Goal: Task Accomplishment & Management: Use online tool/utility

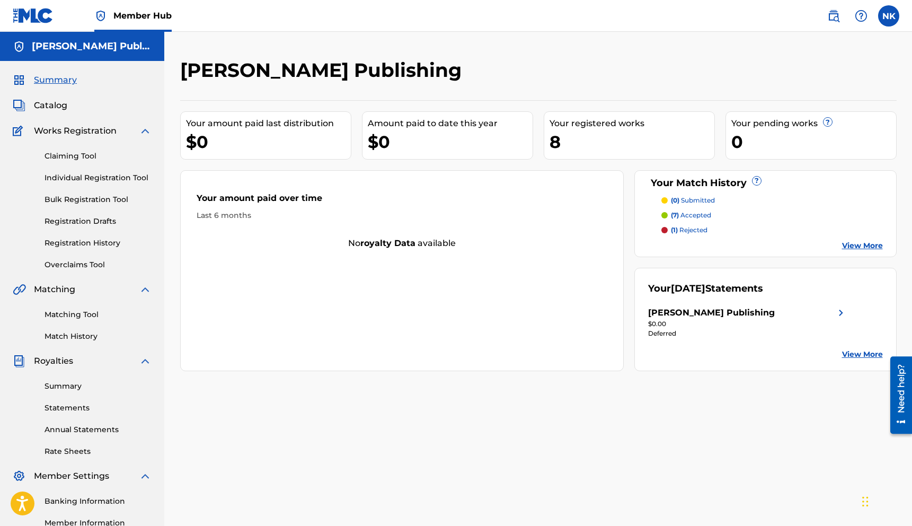
click at [849, 243] on link "View More" at bounding box center [862, 245] width 41 height 11
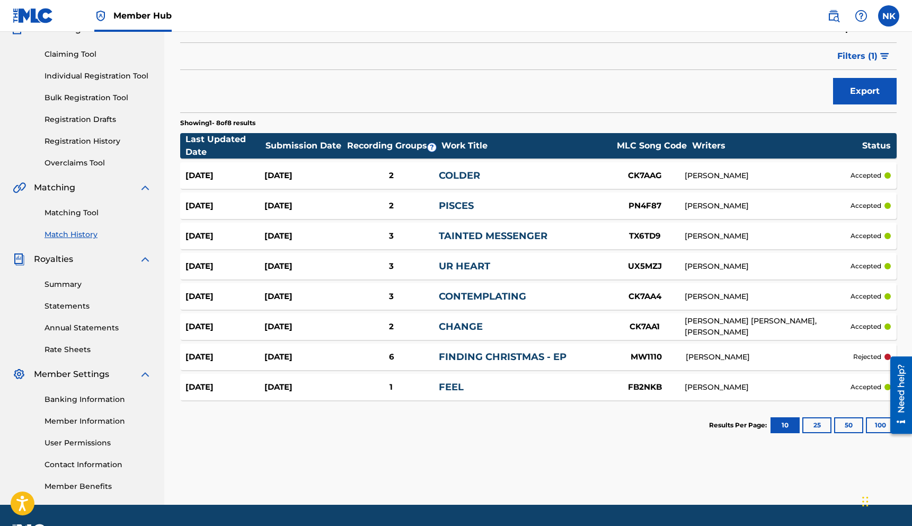
scroll to position [131, 0]
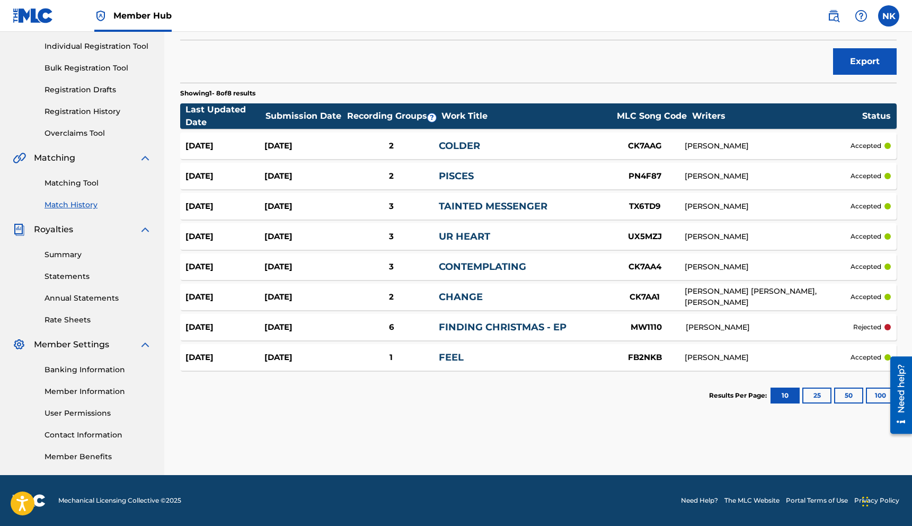
click at [591, 323] on div "FINDING CHRISTMAS - EP" at bounding box center [522, 327] width 167 height 14
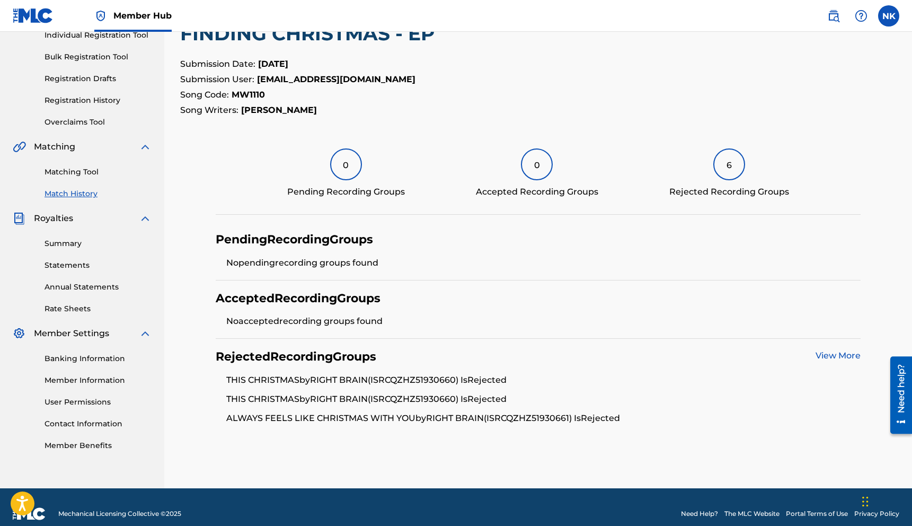
scroll to position [145, 0]
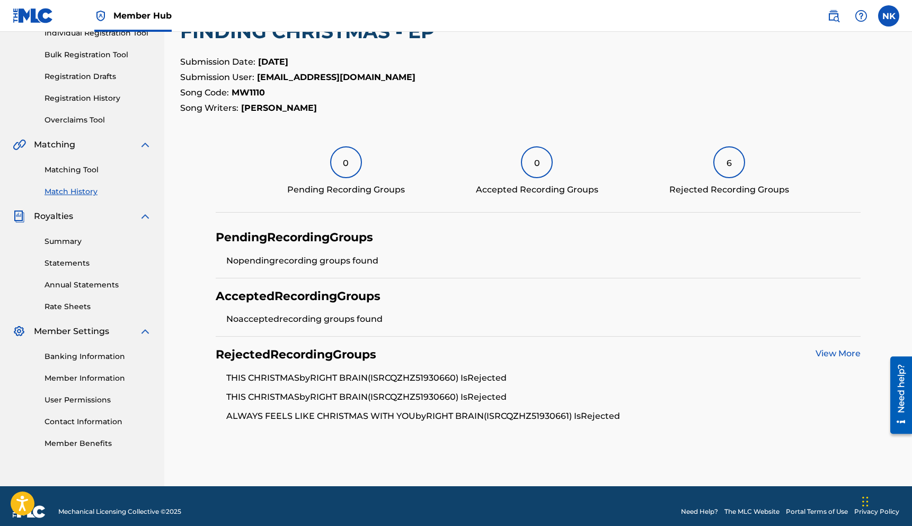
click at [830, 349] on link "View More" at bounding box center [837, 353] width 45 height 10
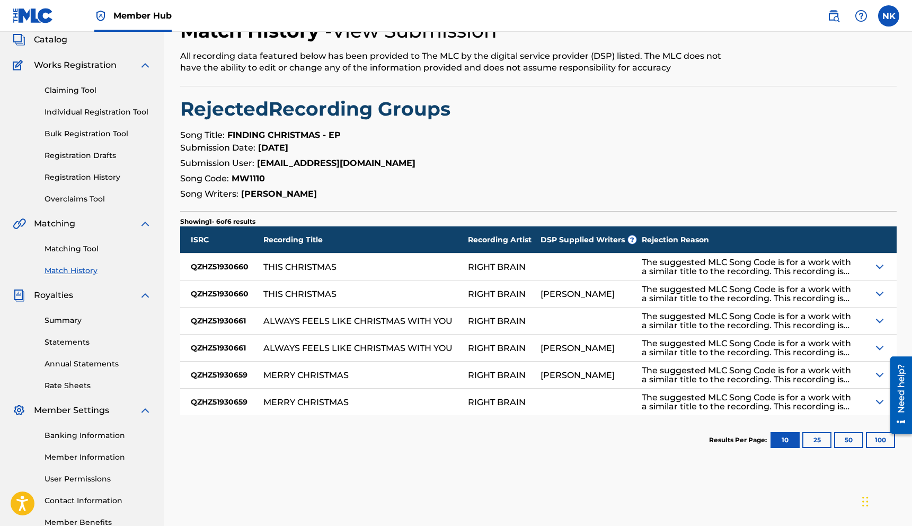
scroll to position [76, 0]
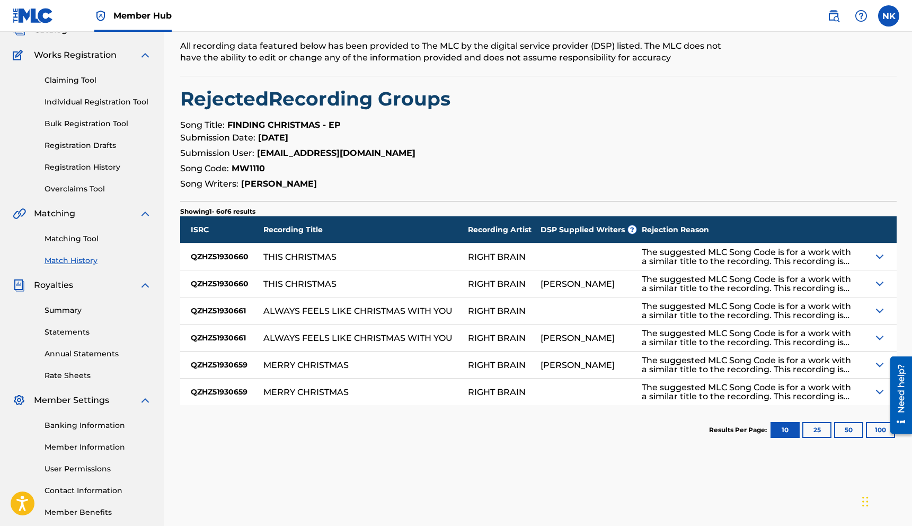
click at [880, 255] on img at bounding box center [879, 256] width 13 height 13
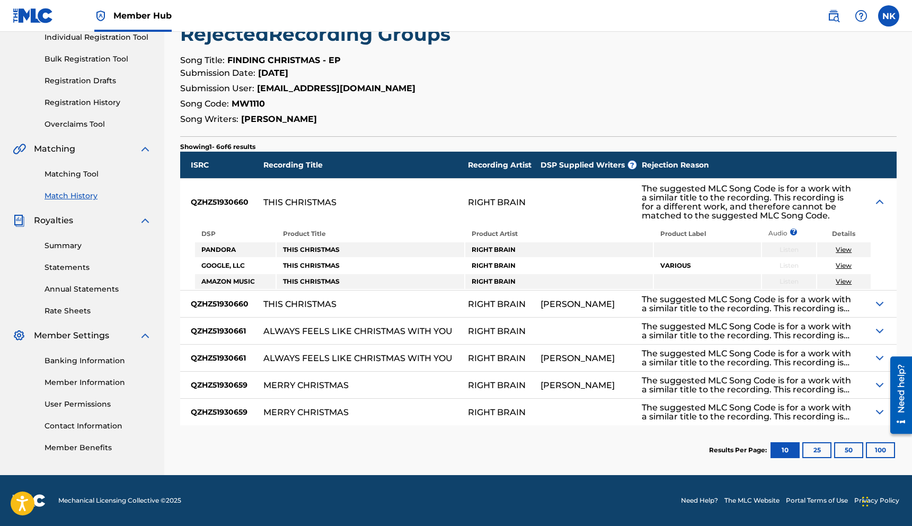
scroll to position [139, 0]
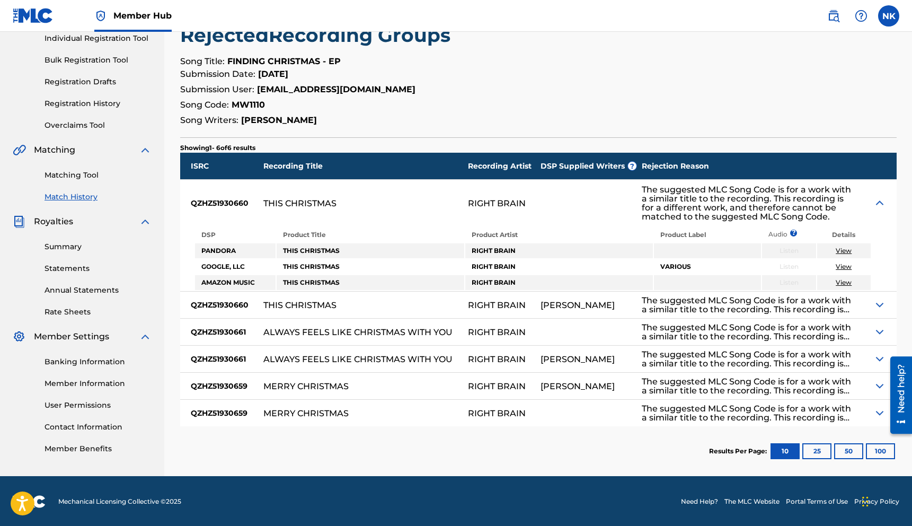
click at [841, 254] on link "View" at bounding box center [843, 250] width 16 height 8
click at [879, 306] on img at bounding box center [879, 304] width 13 height 13
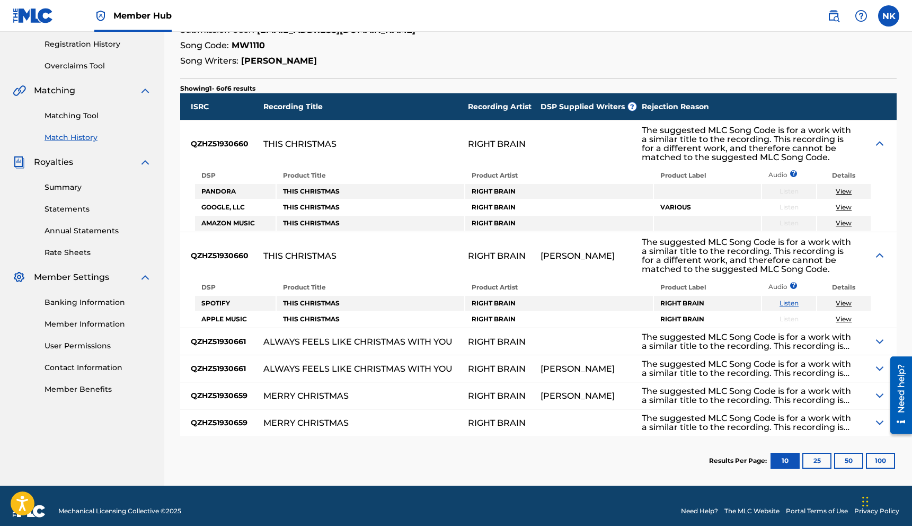
scroll to position [209, 0]
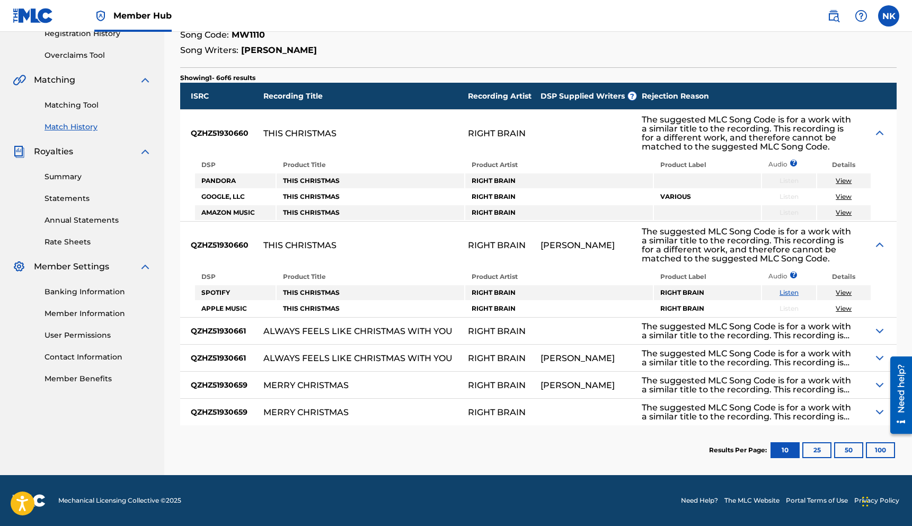
click at [782, 292] on link "Listen" at bounding box center [788, 292] width 19 height 8
click at [884, 331] on img at bounding box center [879, 330] width 13 height 13
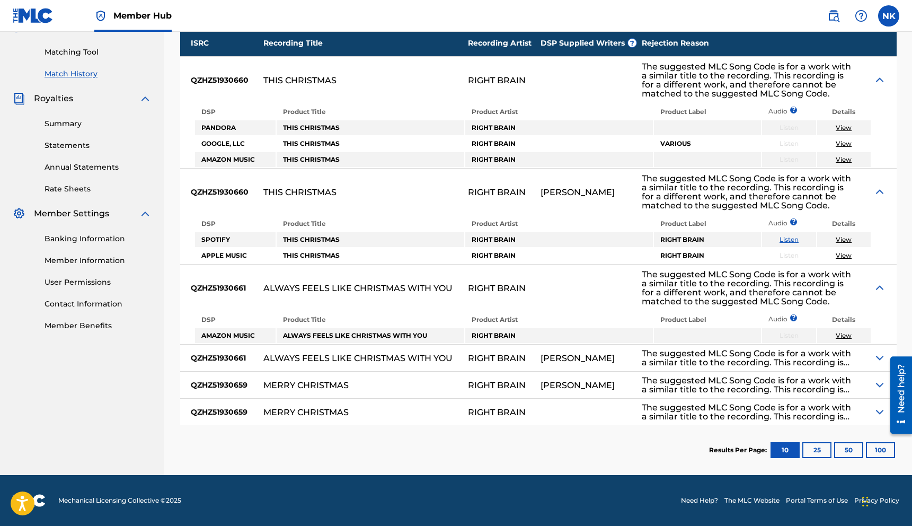
scroll to position [262, 0]
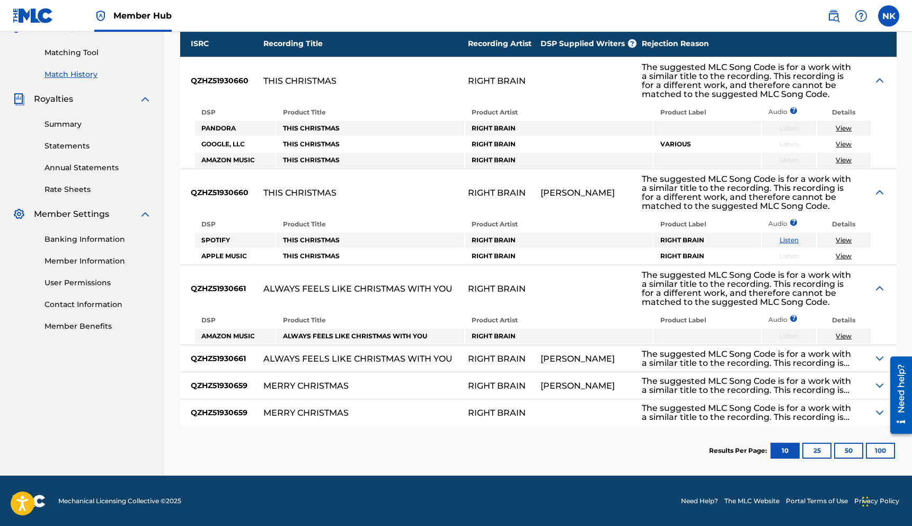
click at [883, 359] on div at bounding box center [897, 394] width 30 height 85
click at [877, 355] on img at bounding box center [879, 358] width 13 height 13
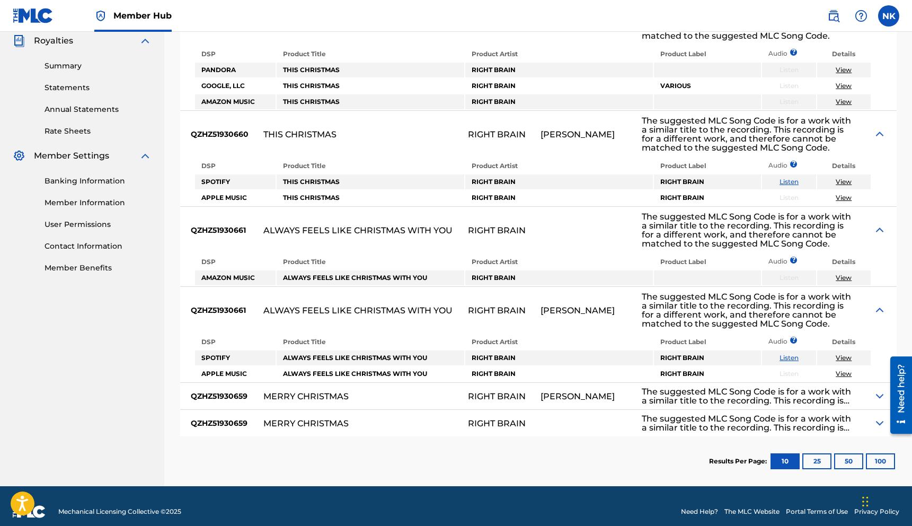
scroll to position [0, 0]
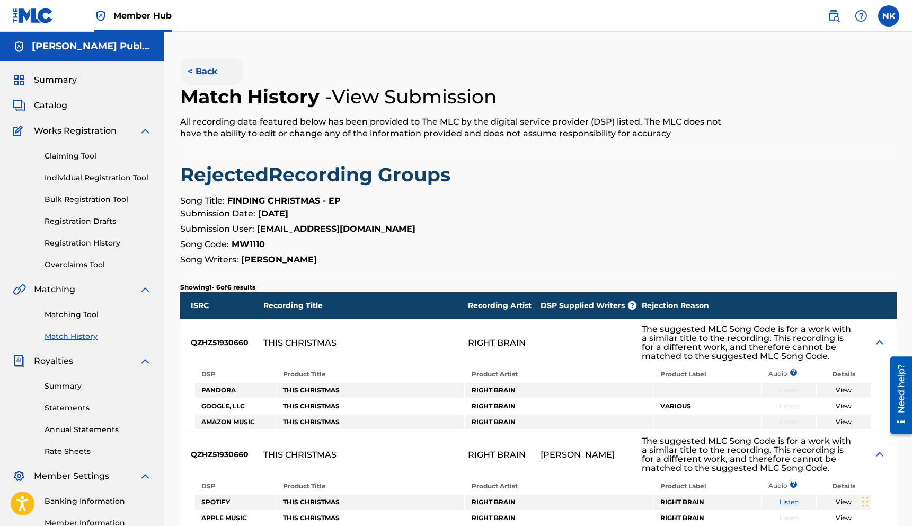
click at [193, 75] on button "< Back" at bounding box center [212, 71] width 64 height 26
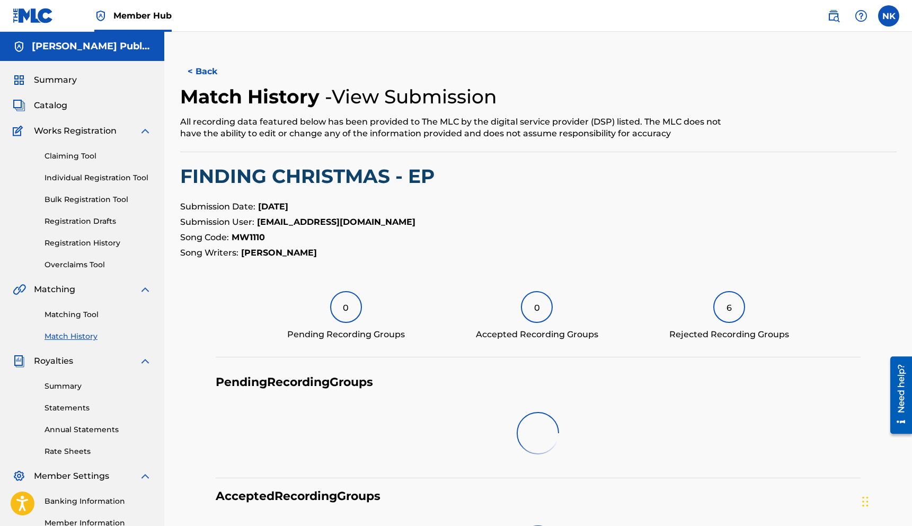
scroll to position [145, 0]
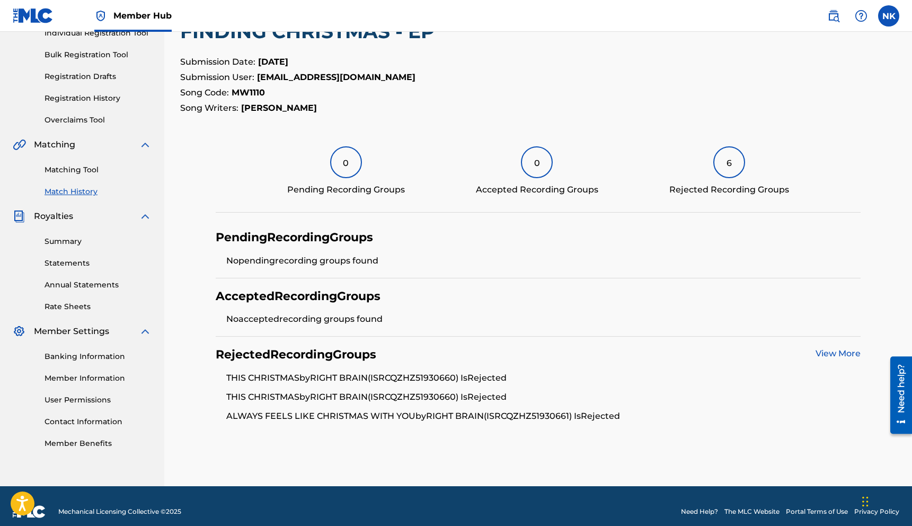
click at [725, 167] on div "6" at bounding box center [729, 162] width 32 height 32
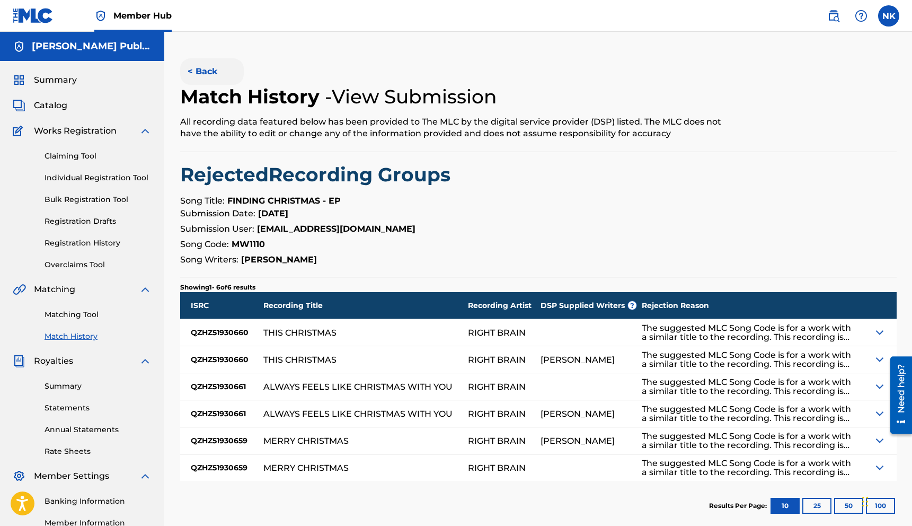
click at [204, 67] on button "< Back" at bounding box center [212, 71] width 64 height 26
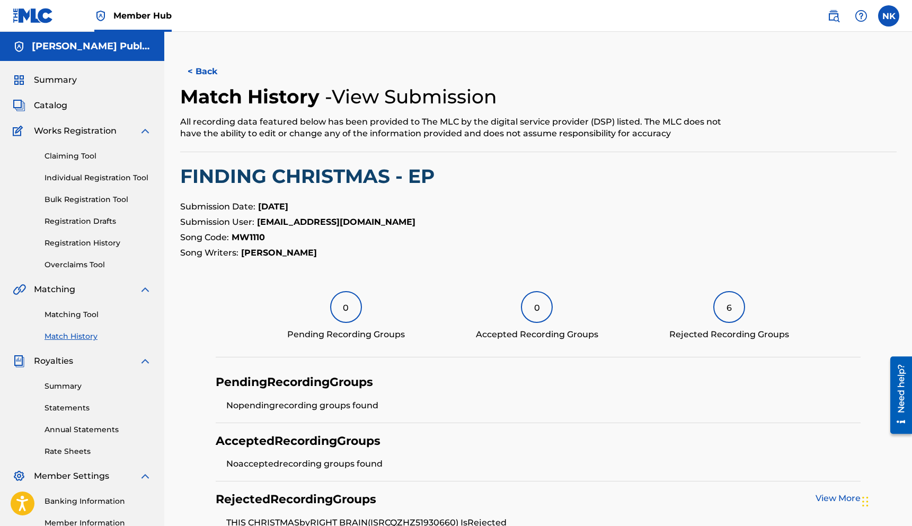
click at [204, 67] on button "< Back" at bounding box center [212, 71] width 64 height 26
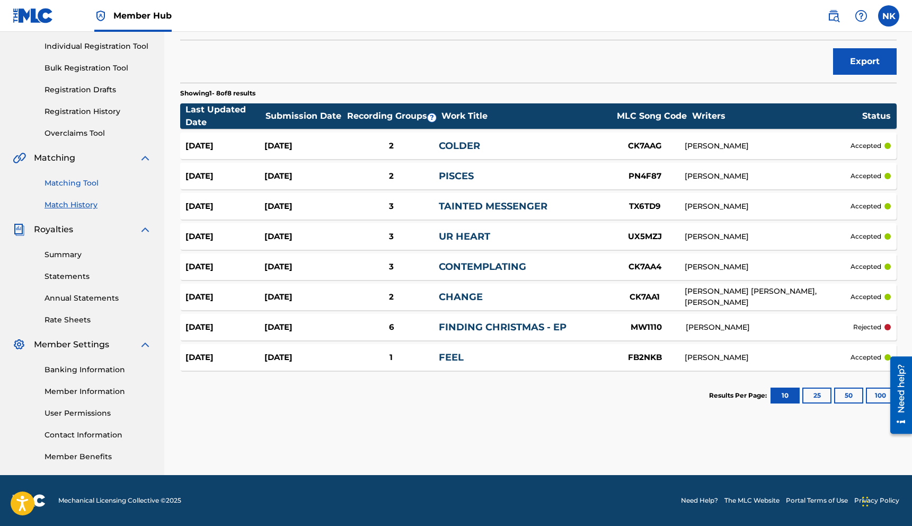
click at [81, 180] on link "Matching Tool" at bounding box center [97, 182] width 107 height 11
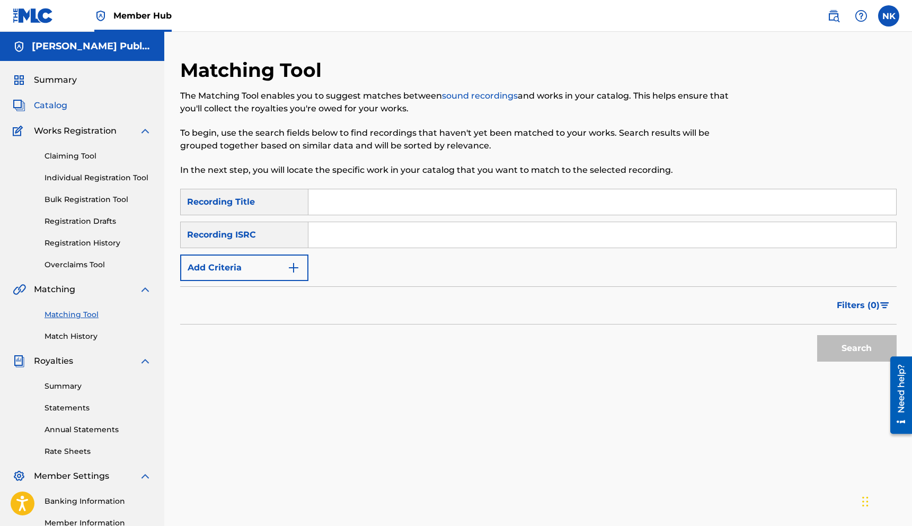
click at [53, 111] on span "Catalog" at bounding box center [50, 105] width 33 height 13
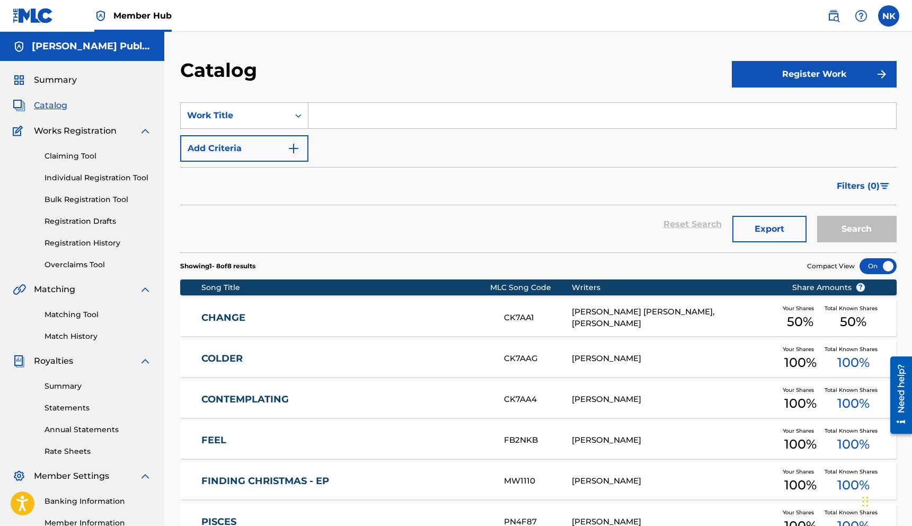
click at [43, 87] on div "Summary Catalog Works Registration Claiming Tool Individual Registration Tool B…" at bounding box center [82, 333] width 164 height 545
click at [43, 85] on span "Summary" at bounding box center [55, 80] width 43 height 13
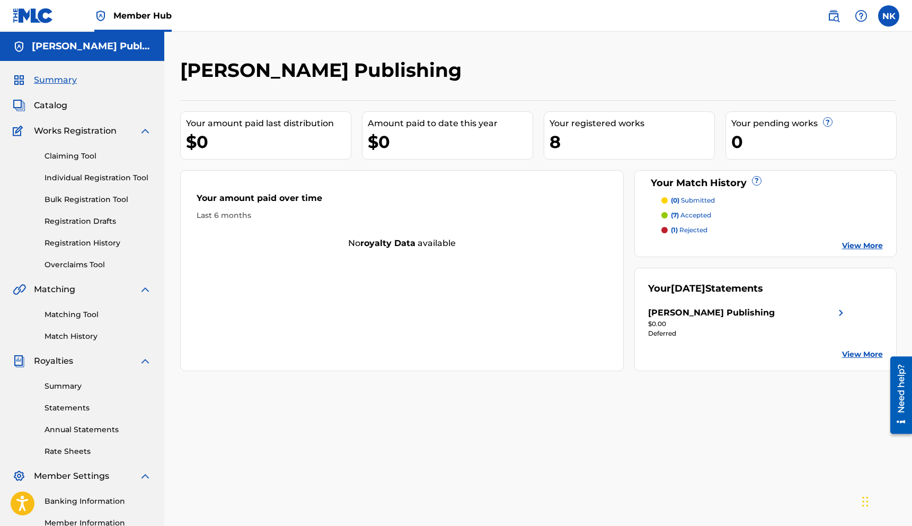
click at [696, 215] on p "(7) accepted" at bounding box center [691, 215] width 40 height 10
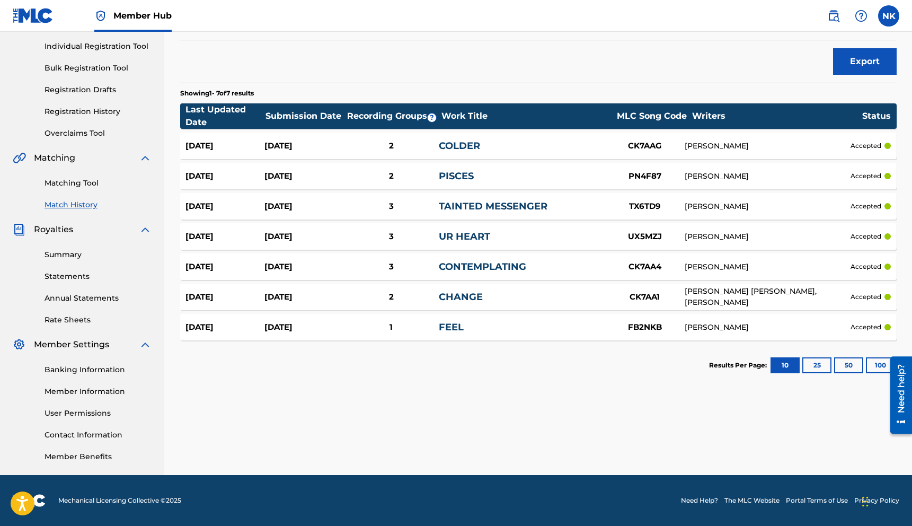
scroll to position [130, 0]
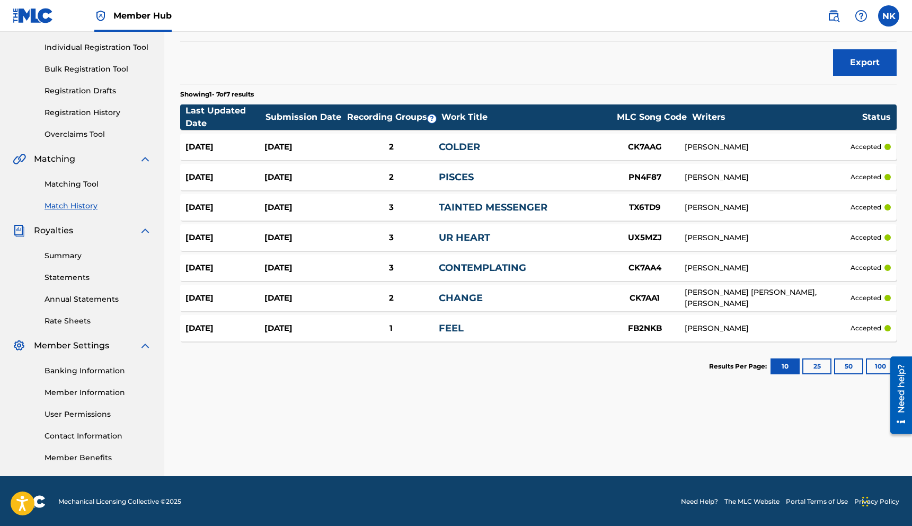
click at [454, 143] on link "COLDER" at bounding box center [459, 147] width 41 height 12
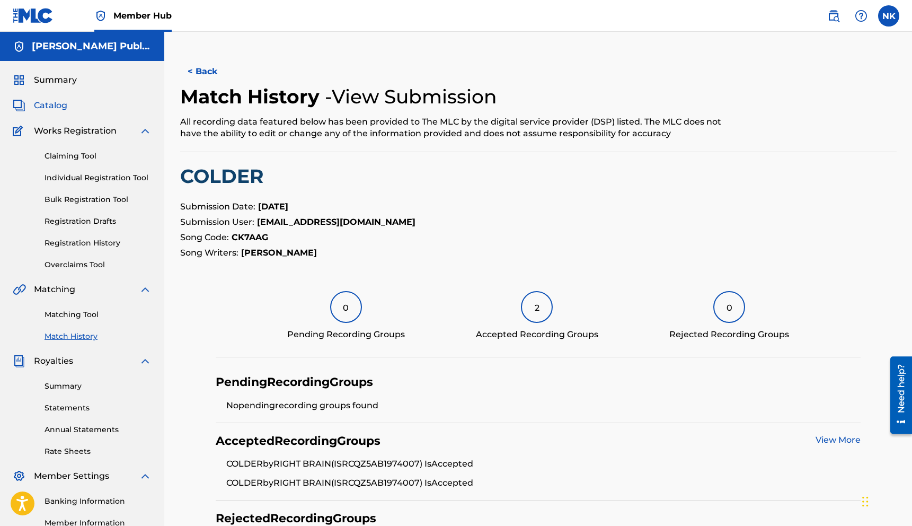
click at [48, 107] on span "Catalog" at bounding box center [50, 105] width 33 height 13
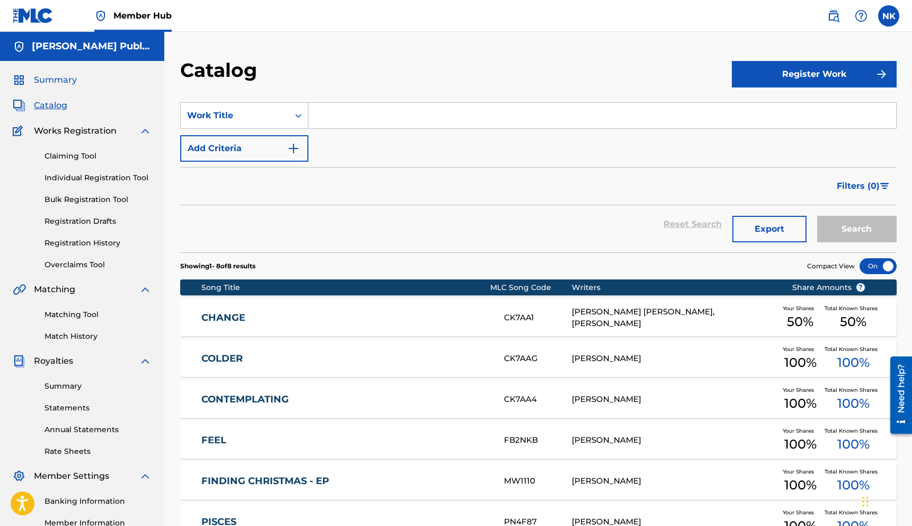
click at [49, 78] on span "Summary" at bounding box center [55, 80] width 43 height 13
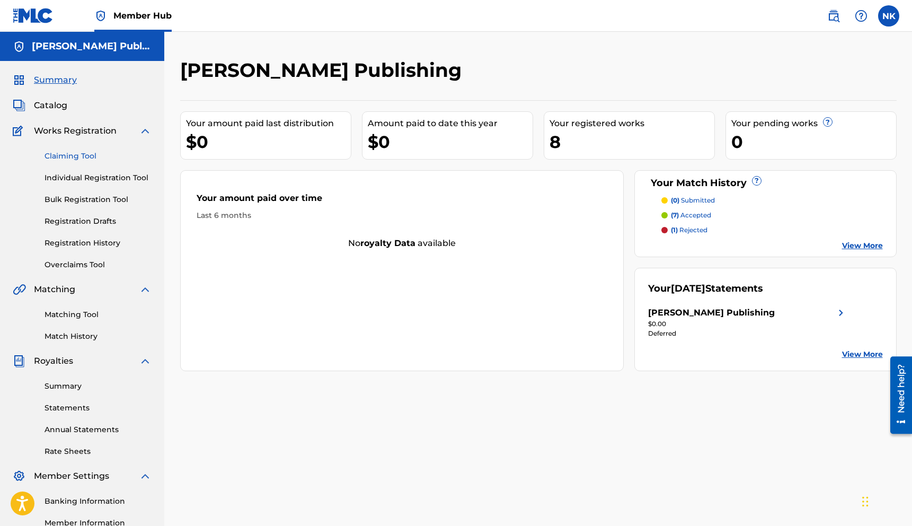
click at [87, 151] on link "Claiming Tool" at bounding box center [97, 155] width 107 height 11
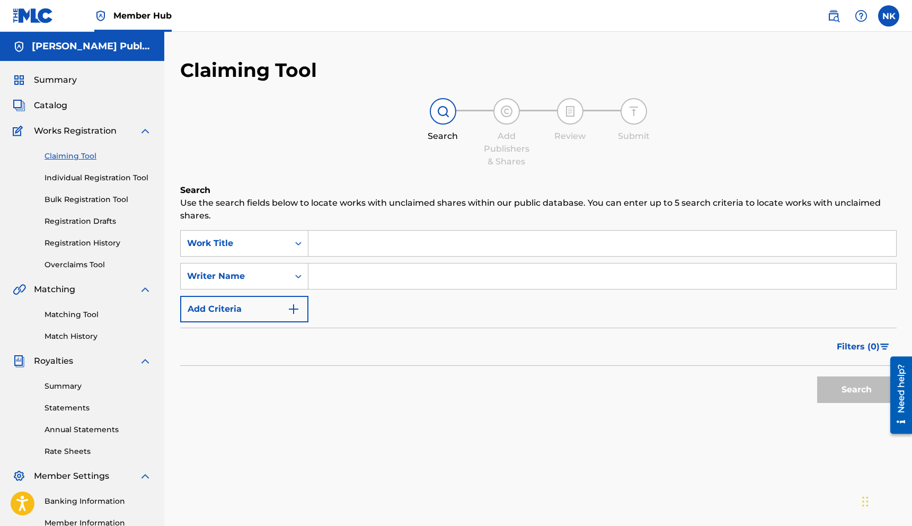
click at [333, 243] on input "Search Form" at bounding box center [601, 242] width 587 height 25
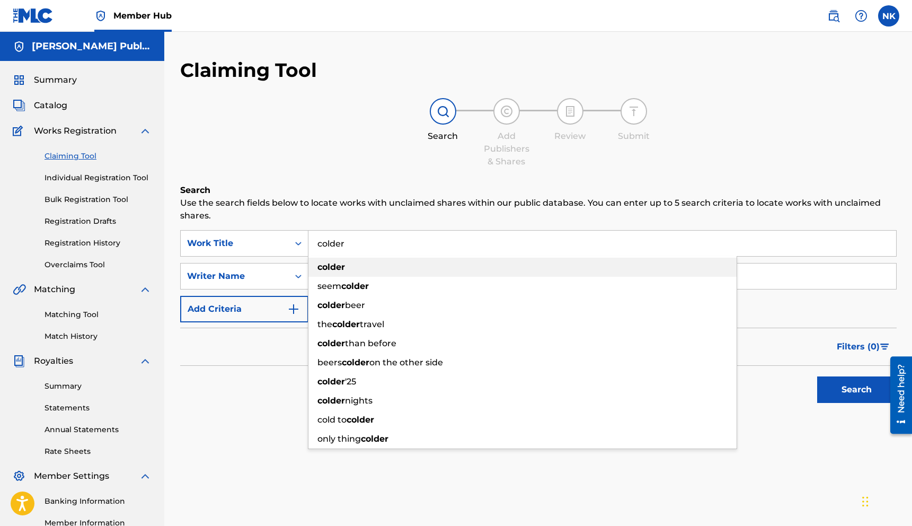
type input "colder"
click at [370, 268] on div "colder" at bounding box center [522, 266] width 428 height 19
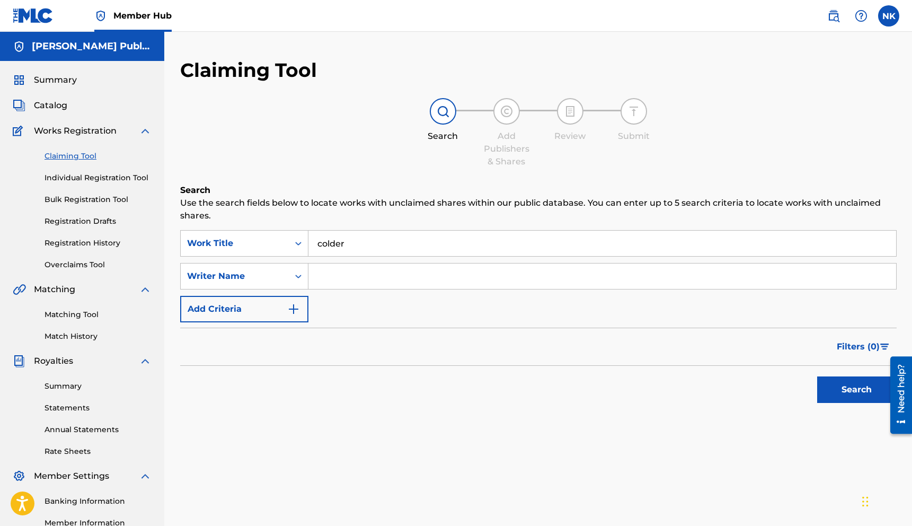
click at [323, 277] on input "Search Form" at bounding box center [601, 275] width 587 height 25
type input "[PERSON_NAME]"
click at [826, 389] on button "Search" at bounding box center [856, 389] width 79 height 26
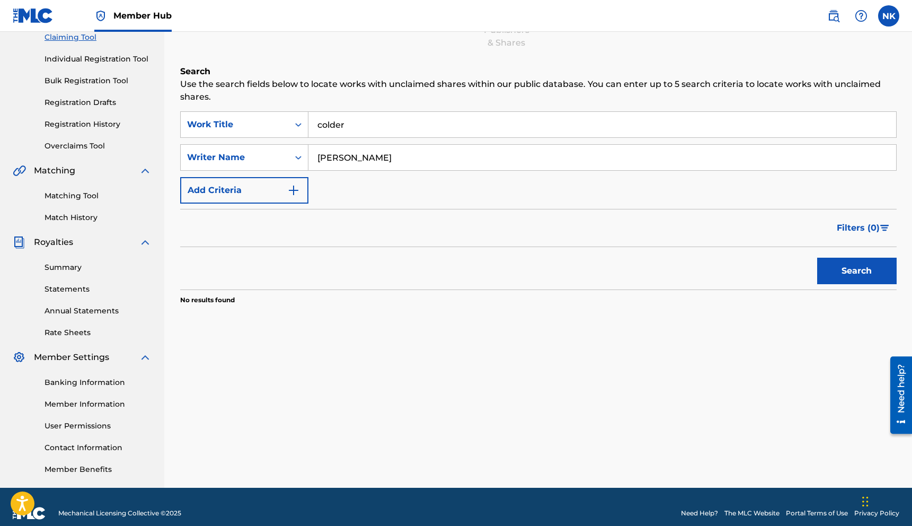
scroll to position [115, 0]
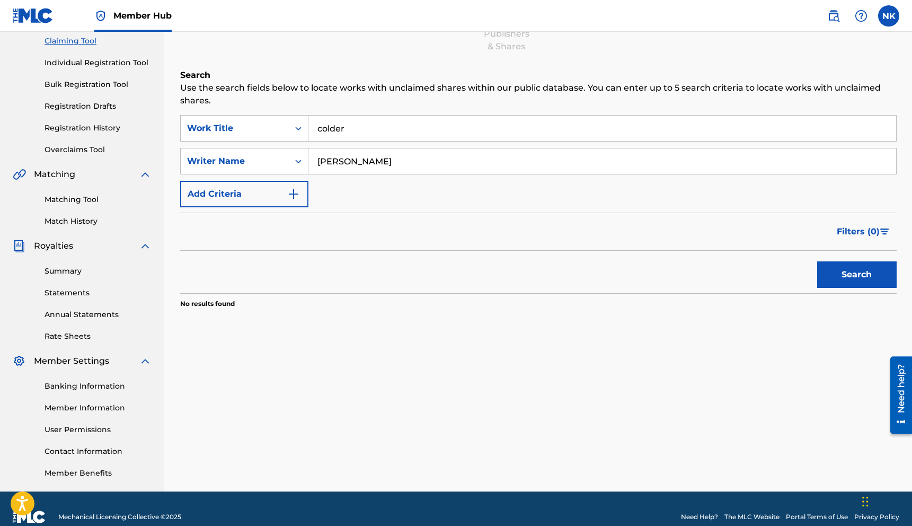
click at [407, 171] on input "[PERSON_NAME]" at bounding box center [601, 160] width 587 height 25
click at [418, 129] on input "colder" at bounding box center [601, 127] width 587 height 25
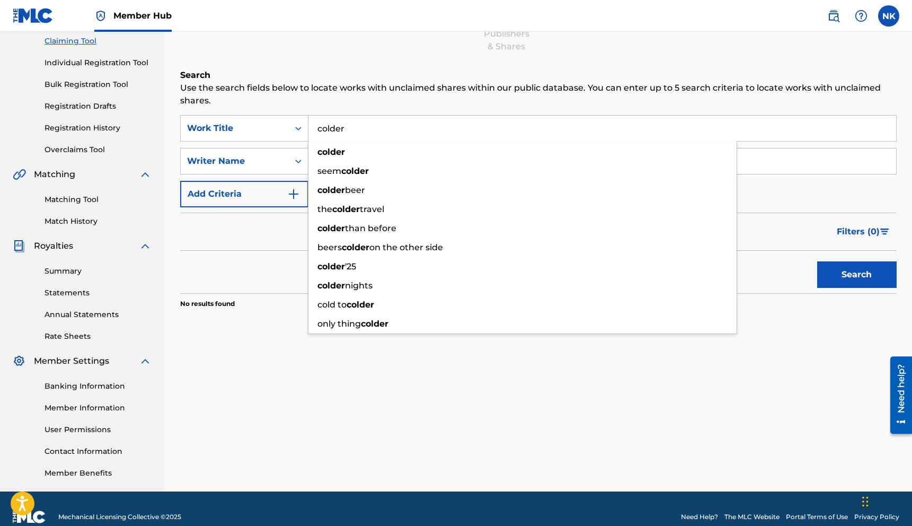
click at [418, 129] on input "colder" at bounding box center [601, 127] width 587 height 25
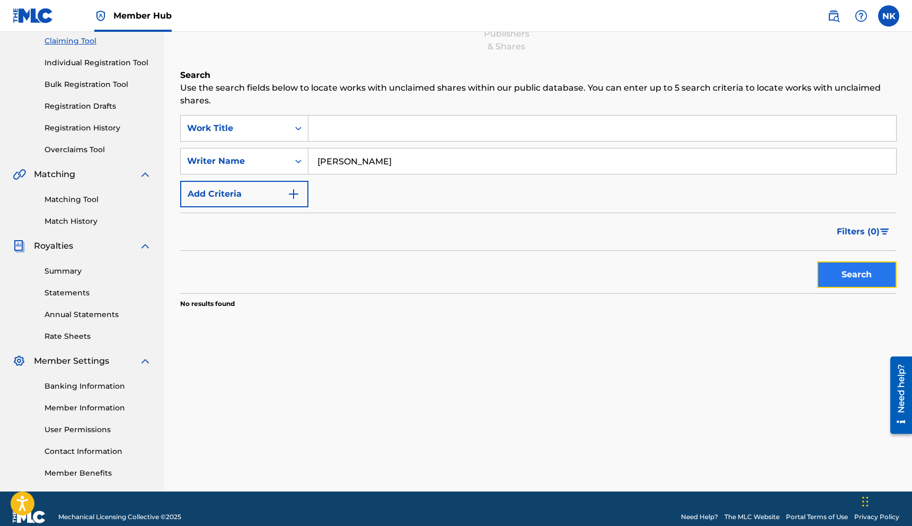
click at [877, 278] on button "Search" at bounding box center [856, 274] width 79 height 26
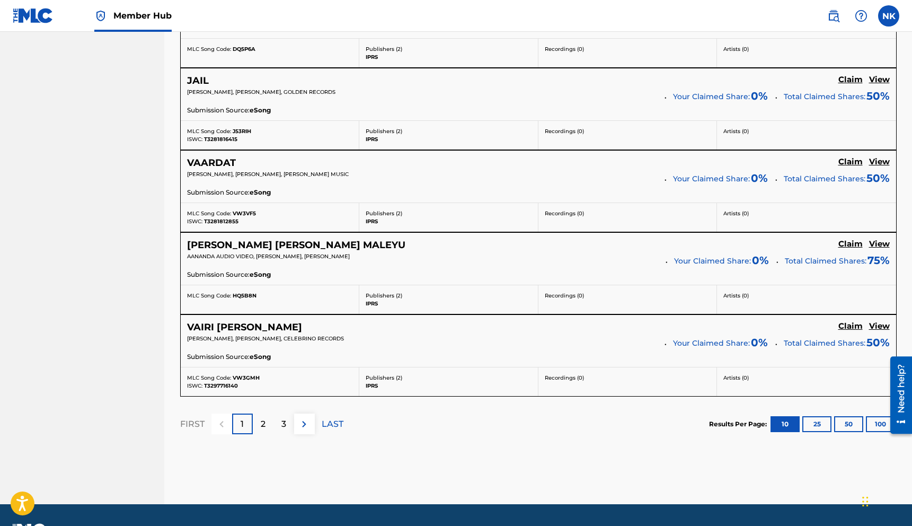
scroll to position [851, 0]
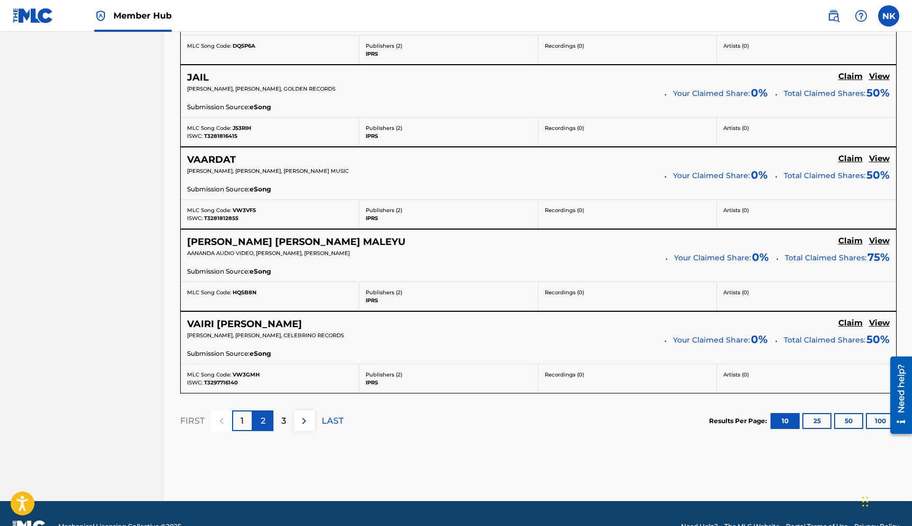
click at [265, 420] on p "2" at bounding box center [263, 420] width 5 height 13
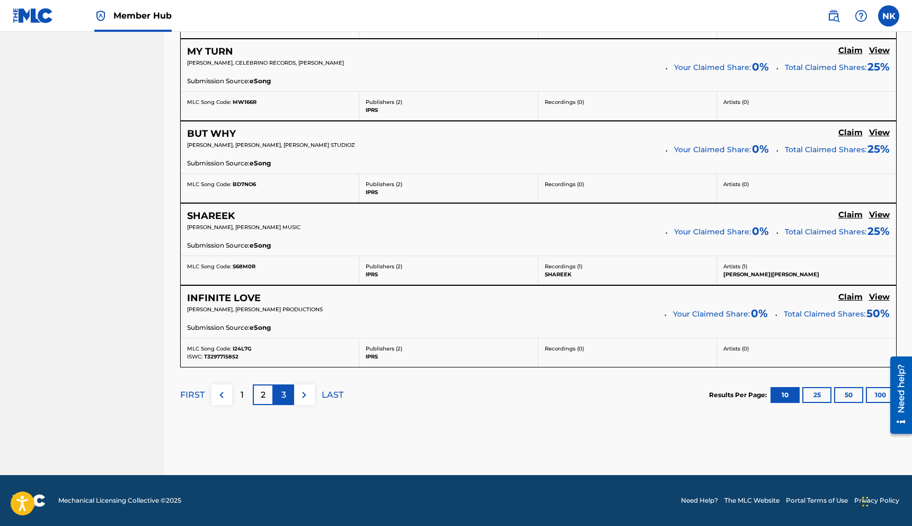
click at [286, 391] on div "3" at bounding box center [283, 394] width 21 height 21
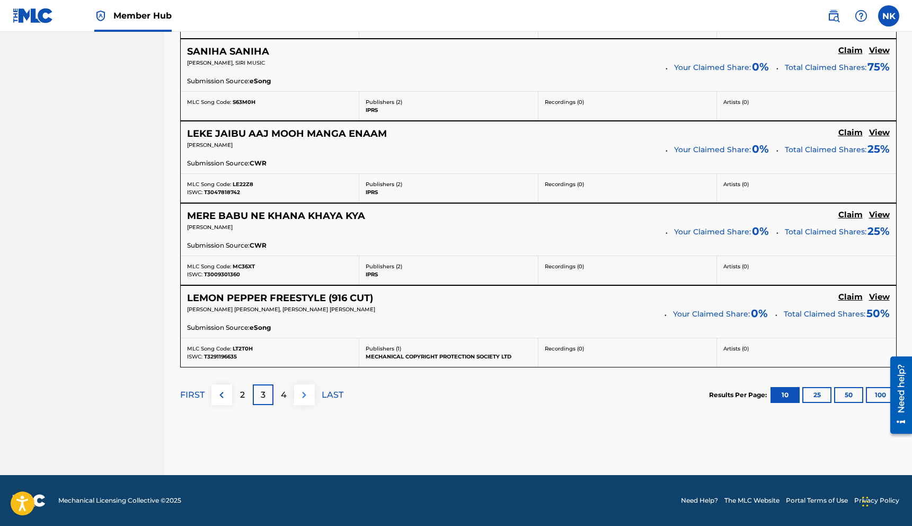
scroll to position [877, 0]
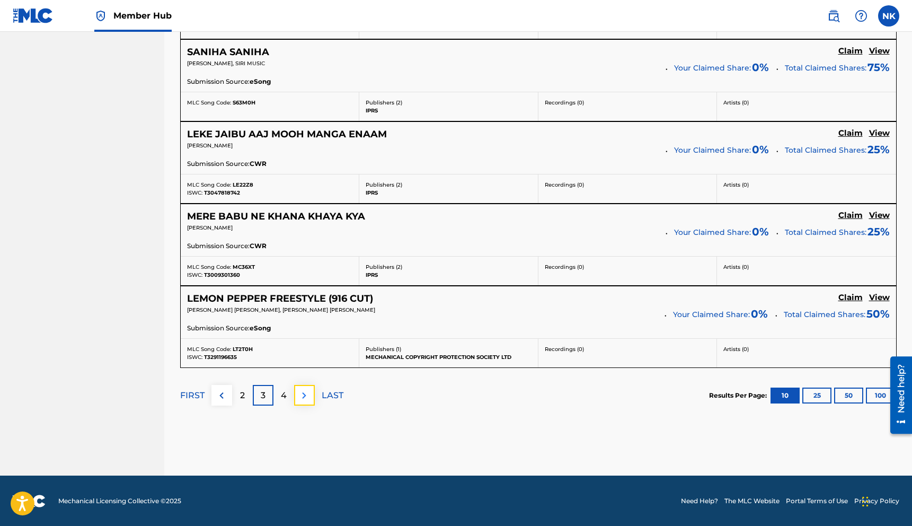
click at [301, 396] on img at bounding box center [304, 395] width 13 height 13
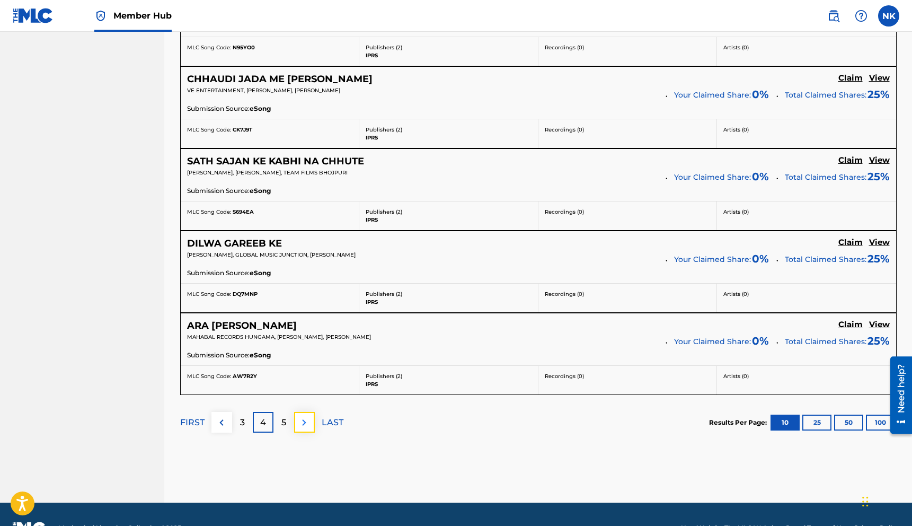
click at [300, 428] on button at bounding box center [304, 422] width 21 height 21
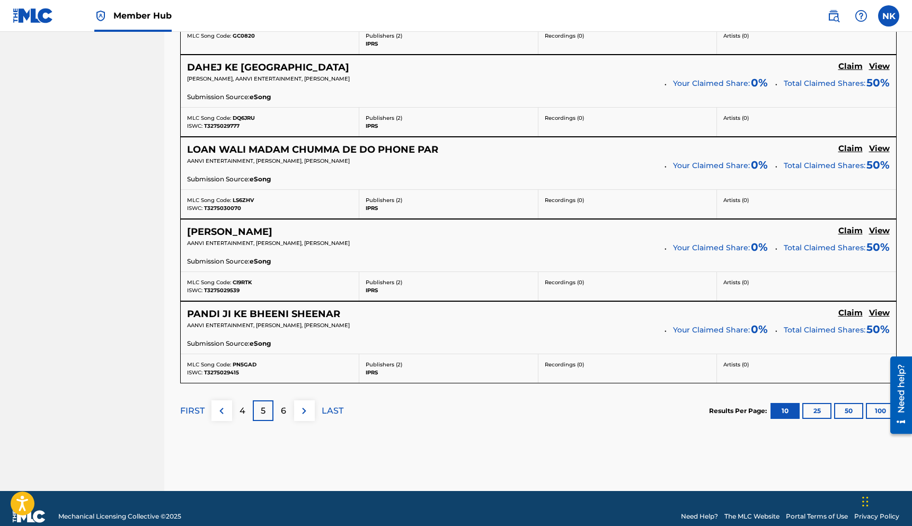
scroll to position [877, 0]
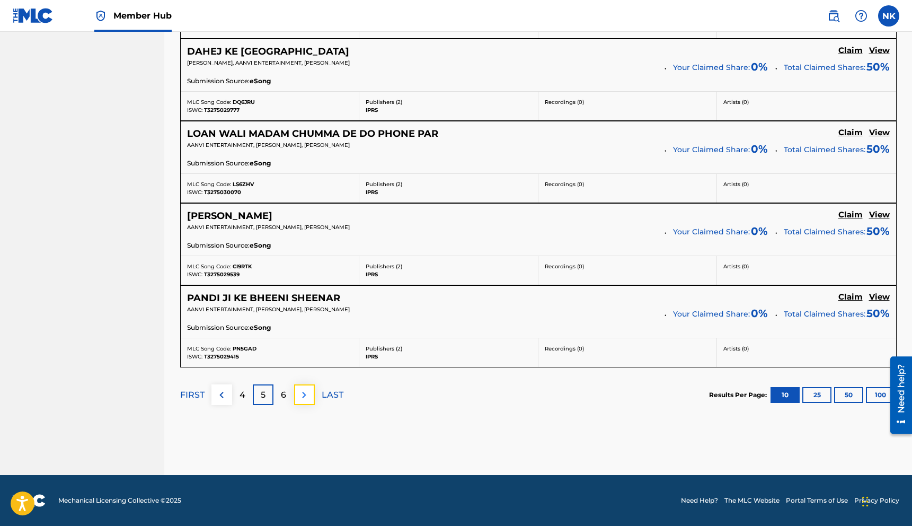
click at [303, 394] on img at bounding box center [304, 394] width 13 height 13
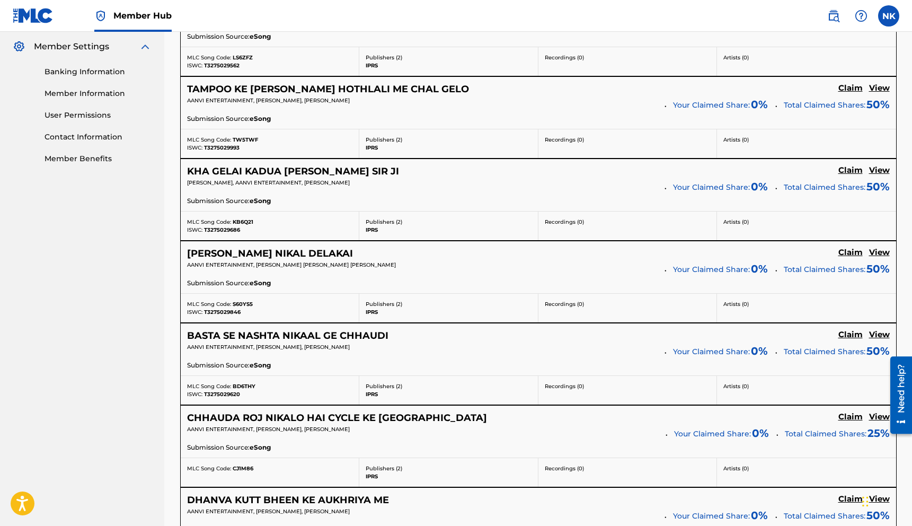
scroll to position [783, 0]
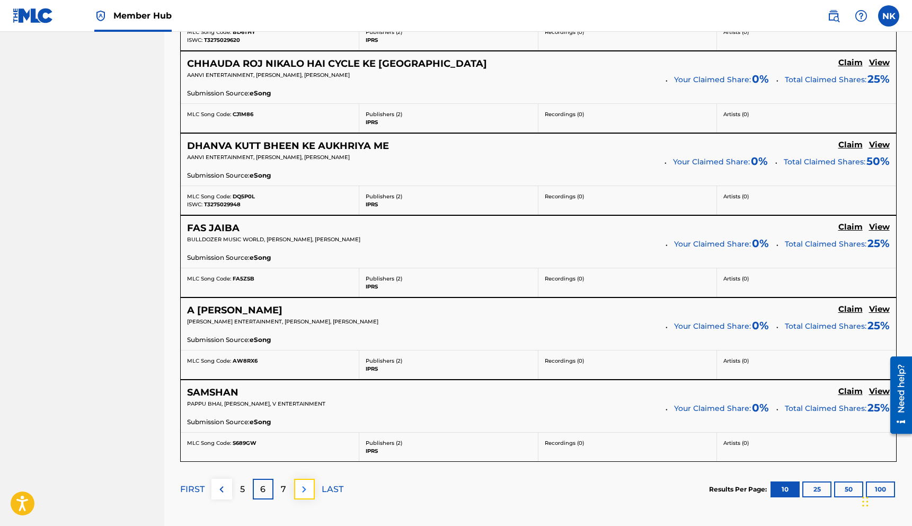
click at [300, 487] on img at bounding box center [304, 489] width 13 height 13
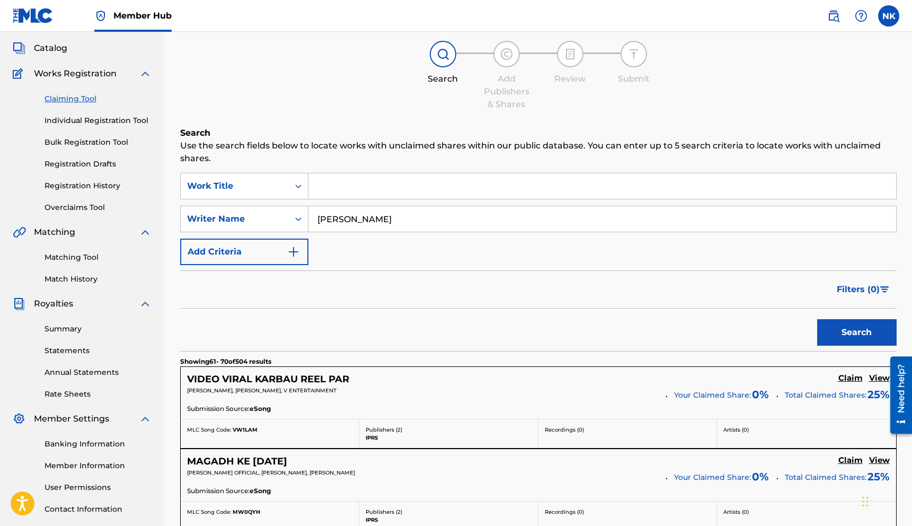
scroll to position [0, 0]
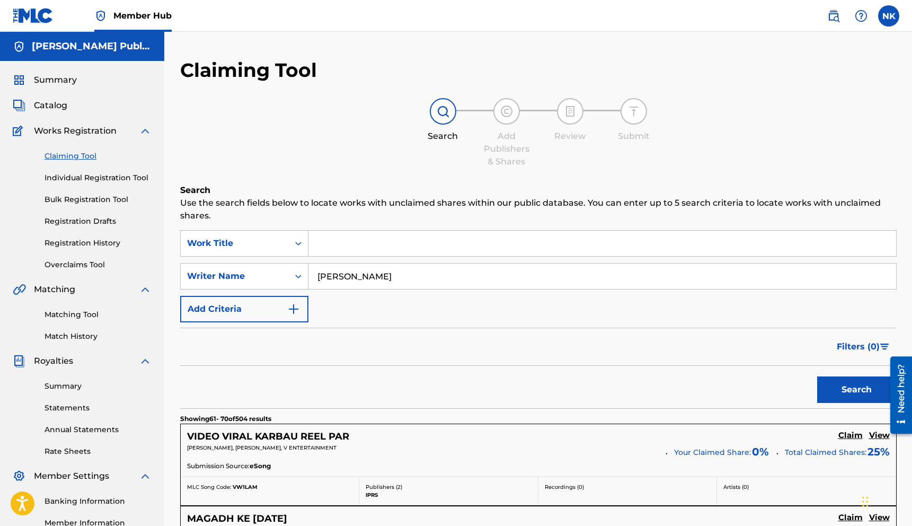
click at [402, 272] on input "[PERSON_NAME]" at bounding box center [601, 275] width 587 height 25
click at [409, 239] on input "Search Form" at bounding box center [601, 242] width 587 height 25
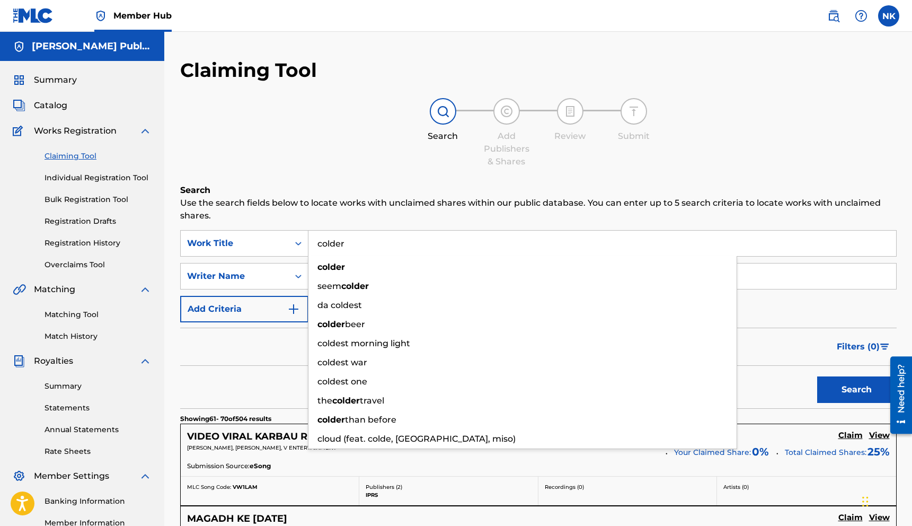
type input "colder"
click at [817, 376] on button "Search" at bounding box center [856, 389] width 79 height 26
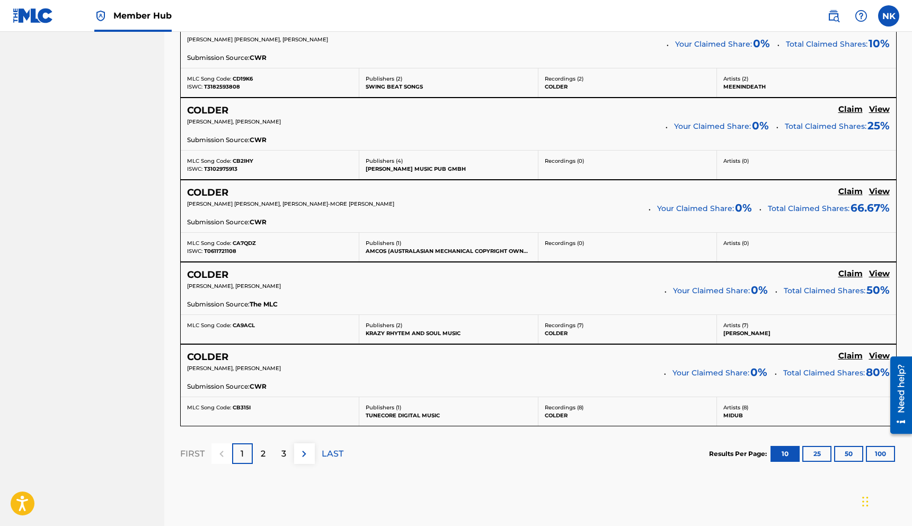
scroll to position [823, 0]
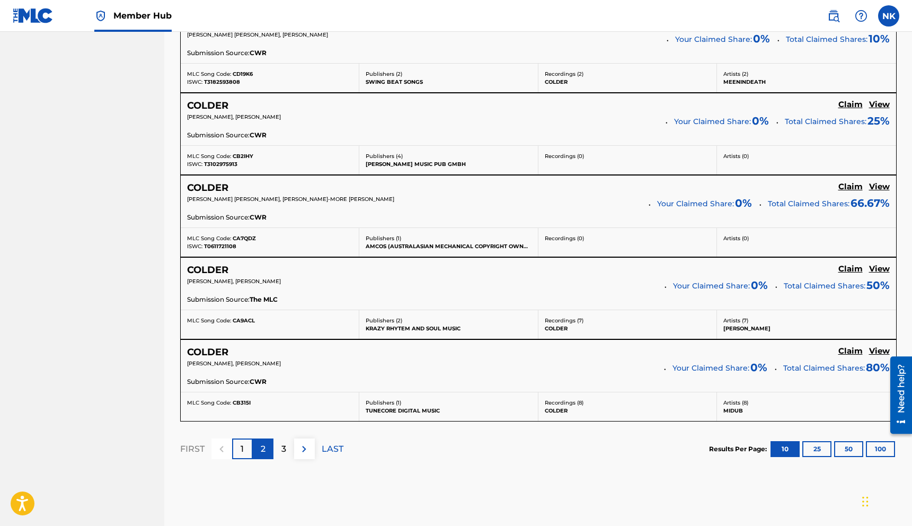
click at [262, 455] on p "2" at bounding box center [263, 448] width 5 height 13
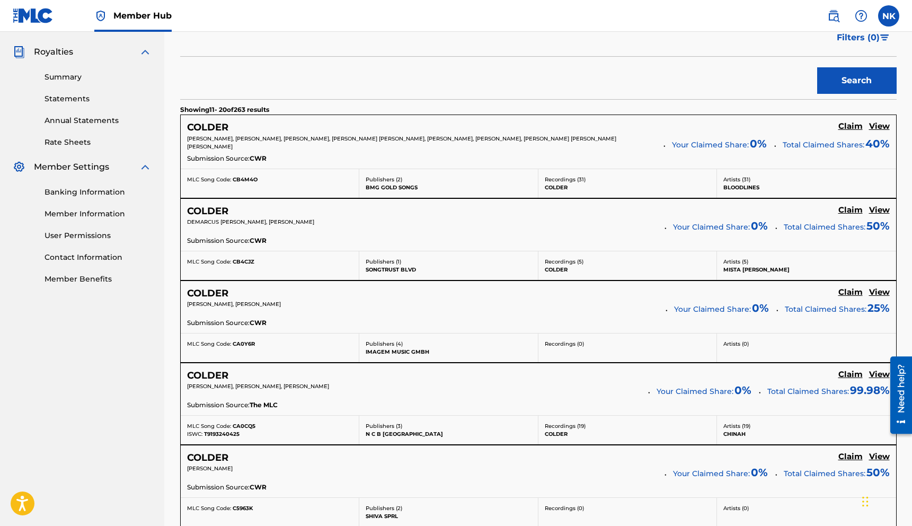
scroll to position [110, 0]
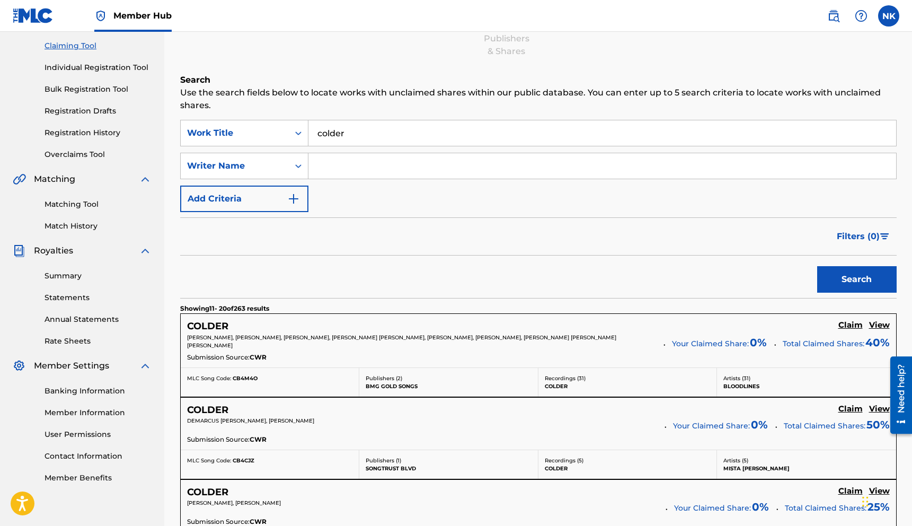
click at [341, 164] on input "Search Form" at bounding box center [601, 165] width 587 height 25
click at [300, 299] on section "Showing 11 - 20 of 263 results" at bounding box center [538, 305] width 716 height 15
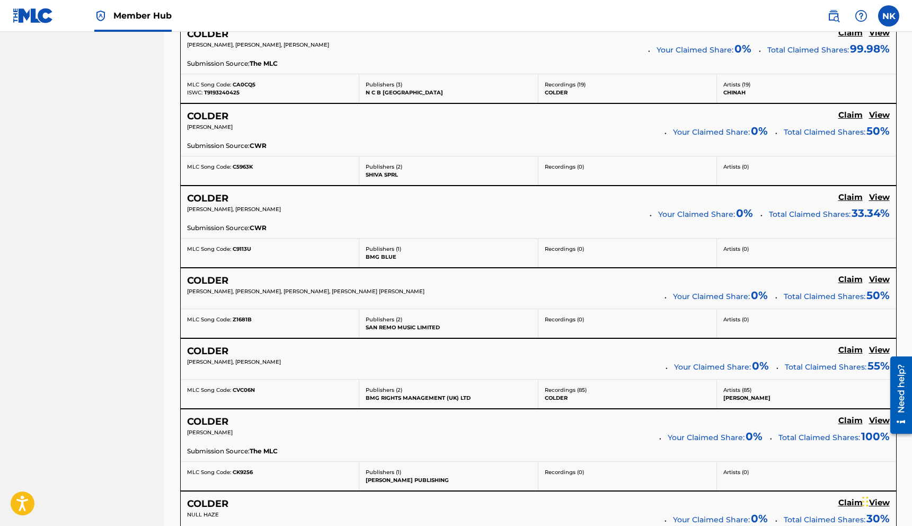
scroll to position [855, 0]
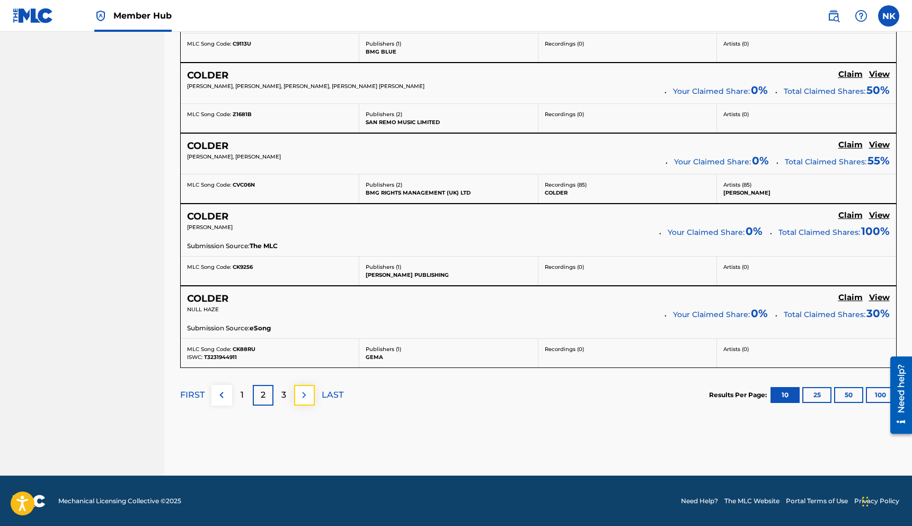
click at [309, 395] on img at bounding box center [304, 394] width 13 height 13
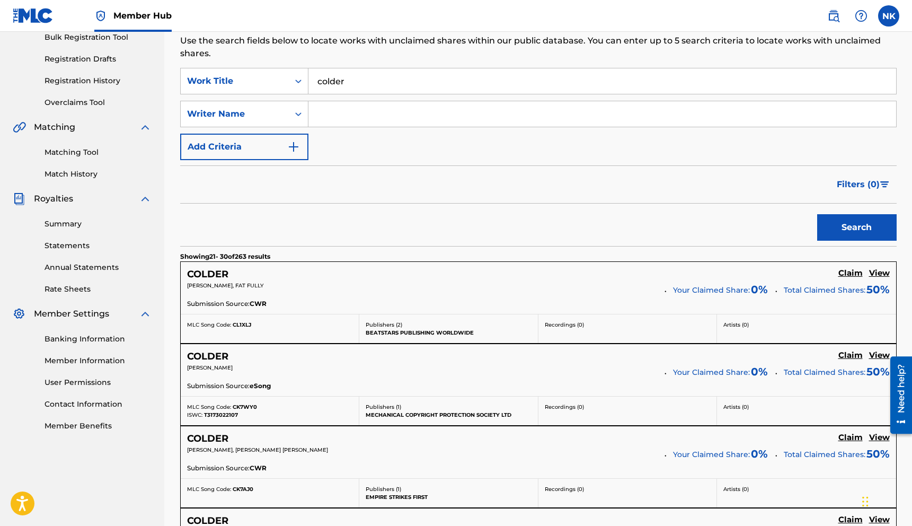
scroll to position [42, 0]
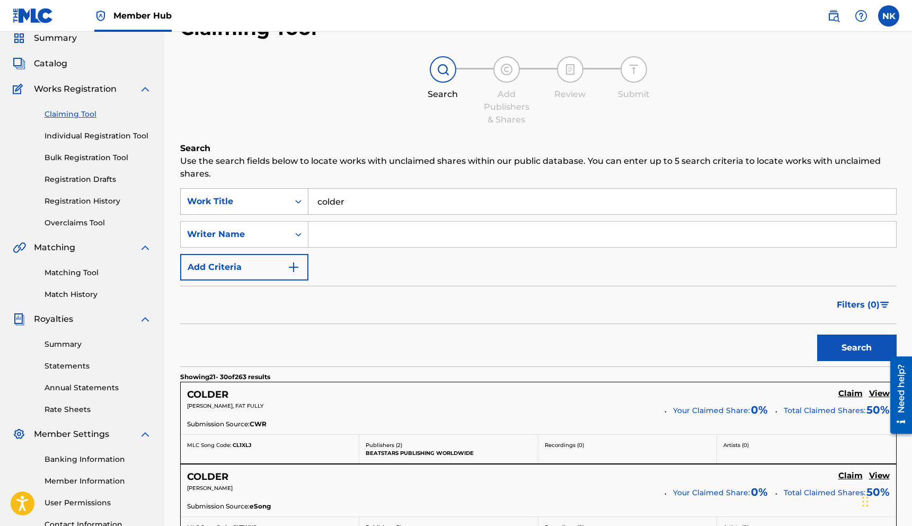
click at [291, 202] on div "Search Form" at bounding box center [298, 201] width 19 height 19
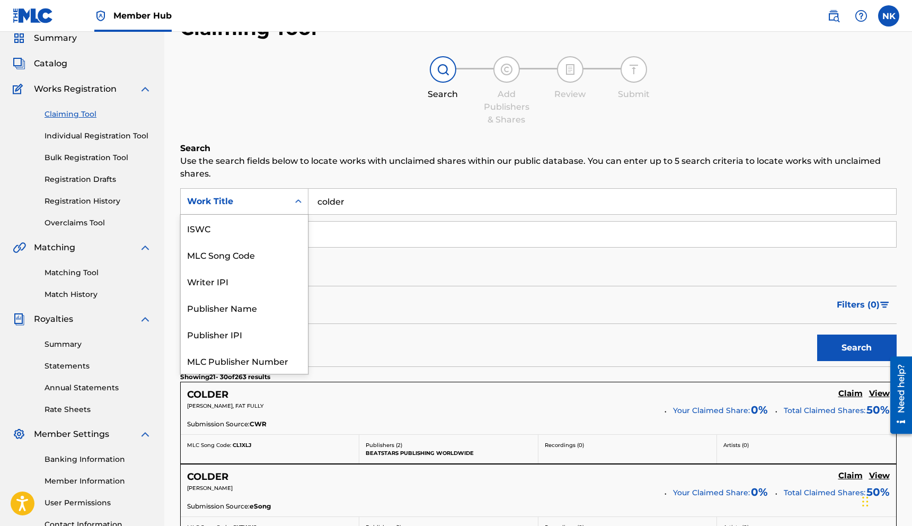
scroll to position [26, 0]
click at [269, 230] on div "MLC Song Code" at bounding box center [244, 228] width 127 height 26
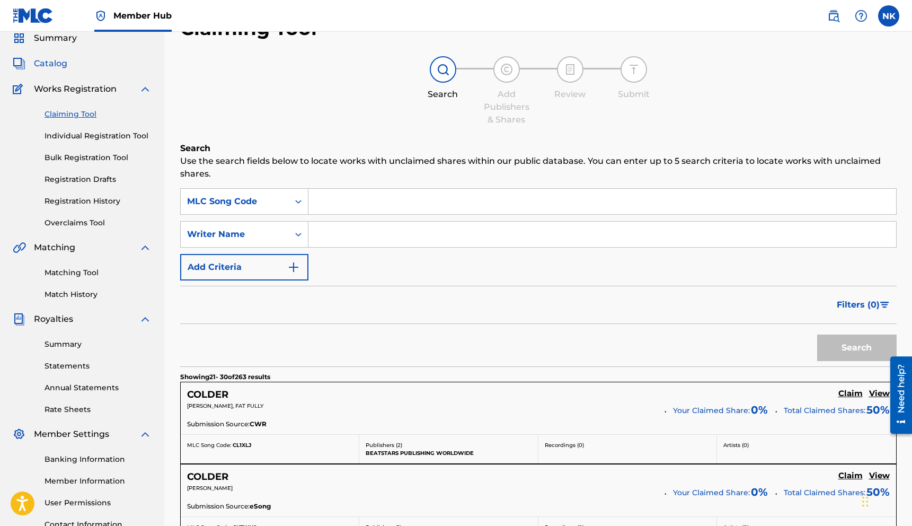
click at [58, 66] on span "Catalog" at bounding box center [50, 63] width 33 height 13
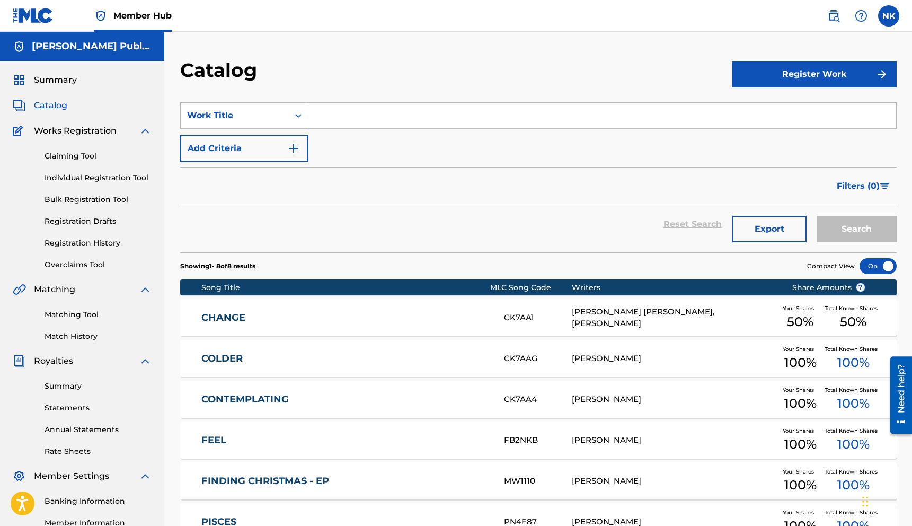
click at [228, 362] on link "COLDER" at bounding box center [345, 358] width 288 height 12
drag, startPoint x: 497, startPoint y: 356, endPoint x: 549, endPoint y: 360, distance: 52.0
click at [549, 360] on div "COLDER CK7AAG [PERSON_NAME] Your Shares 100 % Total Known Shares 100 %" at bounding box center [538, 358] width 716 height 37
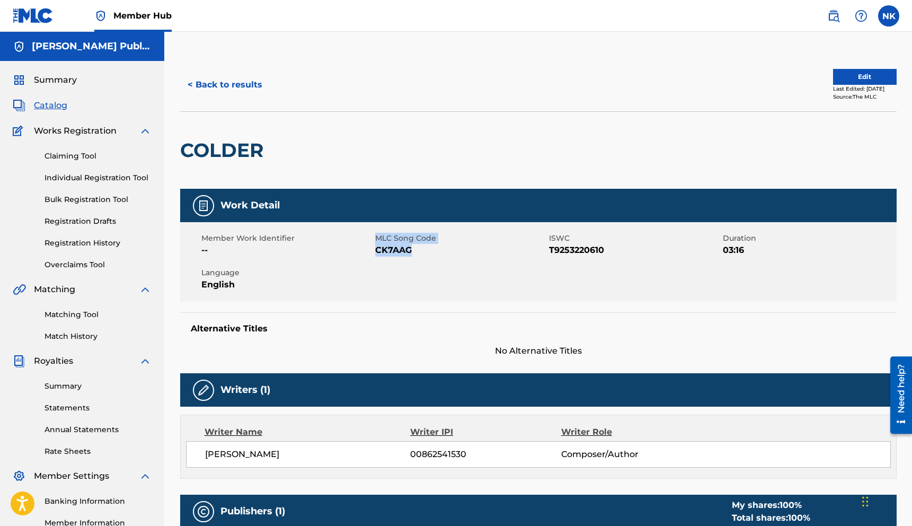
drag, startPoint x: 370, startPoint y: 254, endPoint x: 393, endPoint y: 272, distance: 28.6
click at [394, 272] on div "Member Work Identifier -- MLC Song Code CK7AAG ISWC T9253220610 Duration 03:16 …" at bounding box center [538, 261] width 716 height 79
click at [413, 254] on span "CK7AAG" at bounding box center [460, 250] width 171 height 13
drag, startPoint x: 412, startPoint y: 248, endPoint x: 375, endPoint y: 249, distance: 37.6
click at [375, 249] on span "CK7AAG" at bounding box center [460, 250] width 171 height 13
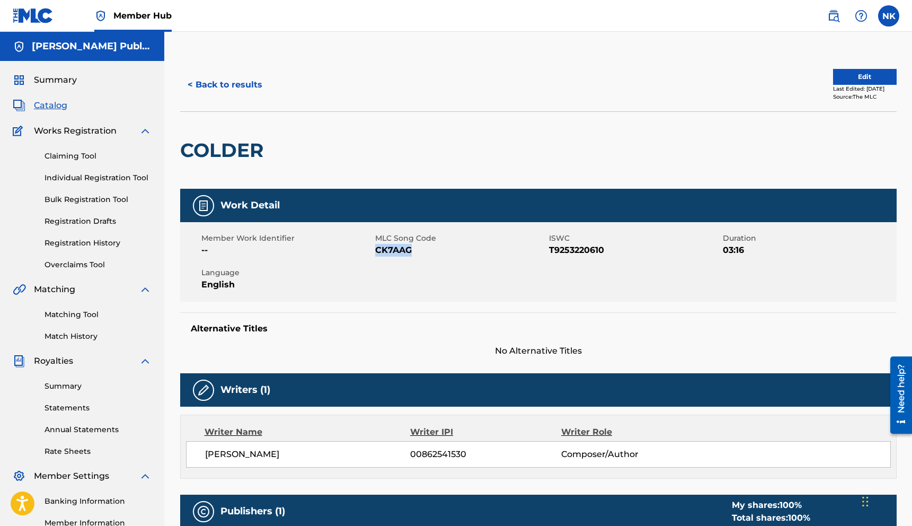
copy span "CK7AAG"
click at [89, 158] on link "Claiming Tool" at bounding box center [97, 155] width 107 height 11
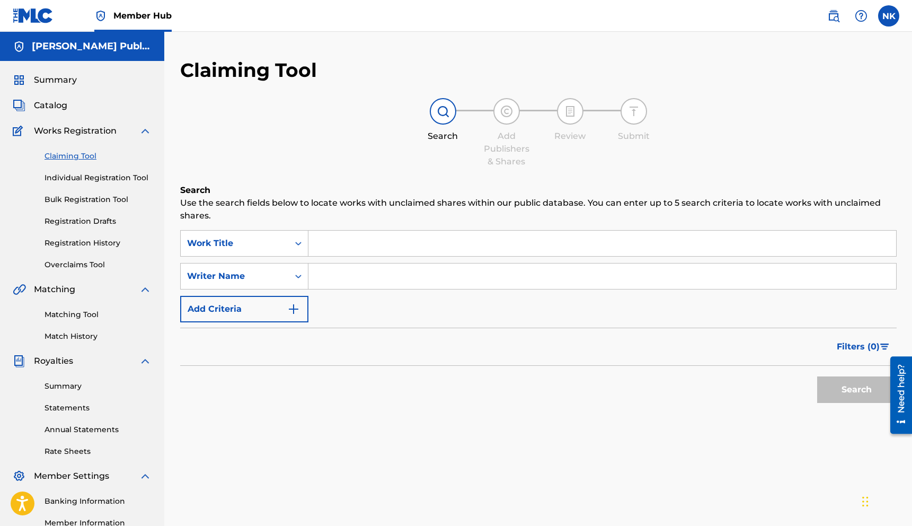
click at [332, 235] on input "Search Form" at bounding box center [601, 242] width 587 height 25
paste input "CK7AAG"
type input "CK7AAG"
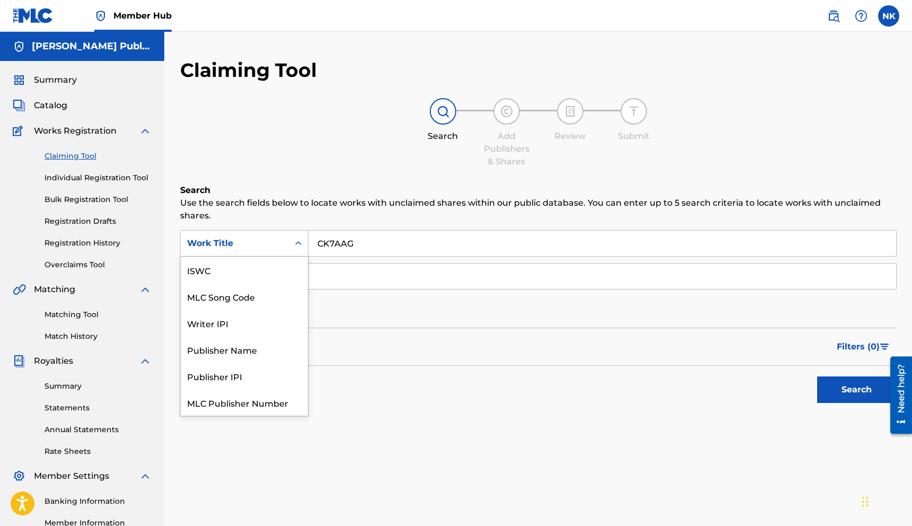
click at [301, 242] on icon "Search Form" at bounding box center [298, 243] width 11 height 11
click at [274, 266] on div "MLC Song Code" at bounding box center [244, 269] width 127 height 26
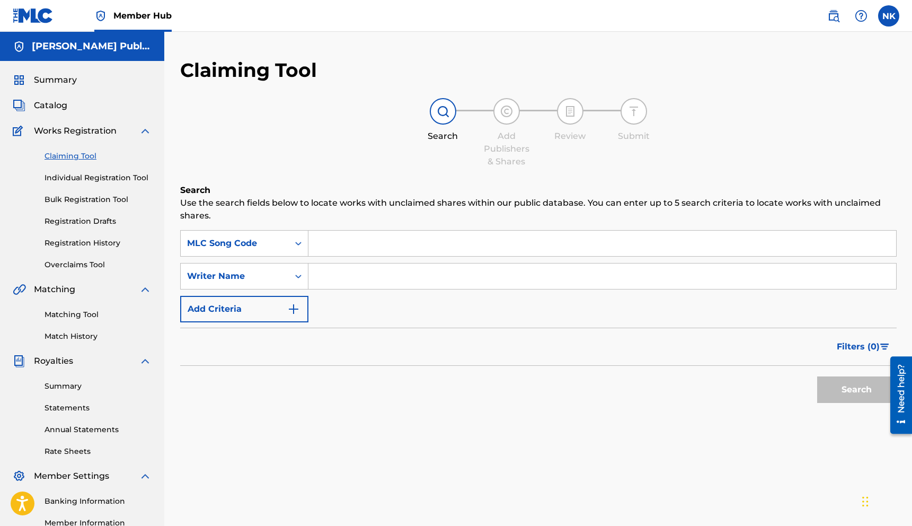
click at [407, 245] on input "Search Form" at bounding box center [601, 242] width 587 height 25
paste input "CK7AAG"
type input "CK7AAG"
click at [851, 397] on button "Search" at bounding box center [856, 389] width 79 height 26
click at [104, 225] on link "Registration Drafts" at bounding box center [97, 221] width 107 height 11
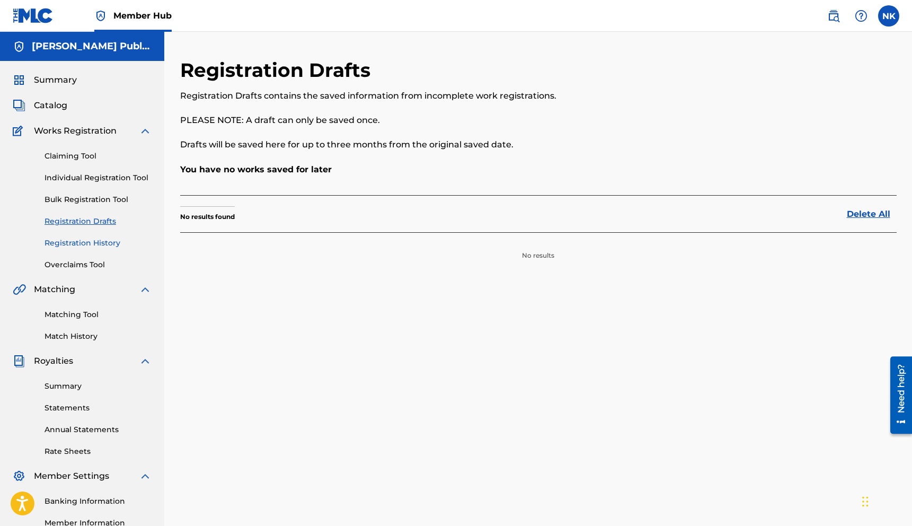
click at [100, 245] on link "Registration History" at bounding box center [97, 242] width 107 height 11
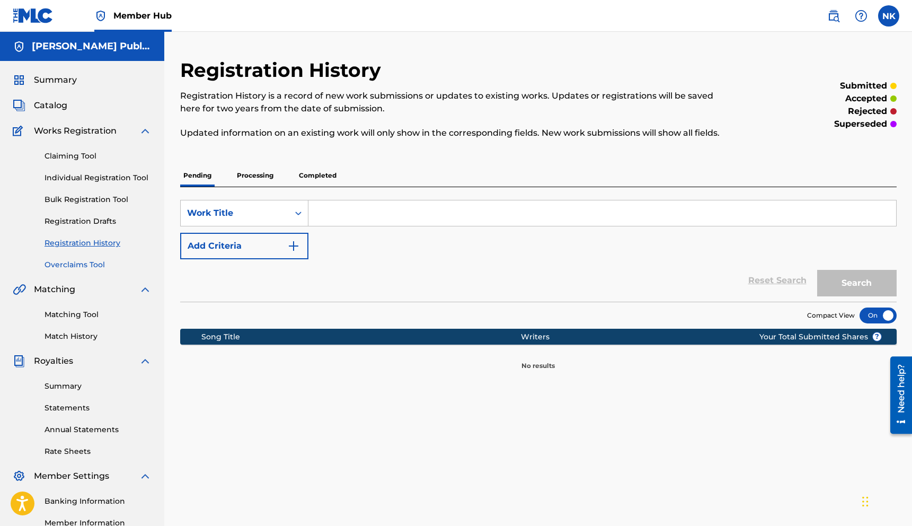
click at [94, 264] on link "Overclaims Tool" at bounding box center [97, 264] width 107 height 11
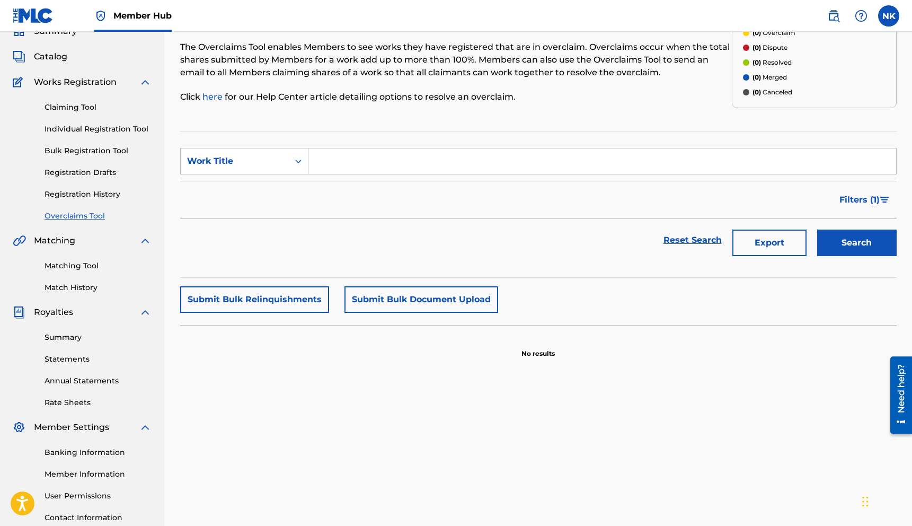
scroll to position [67, 0]
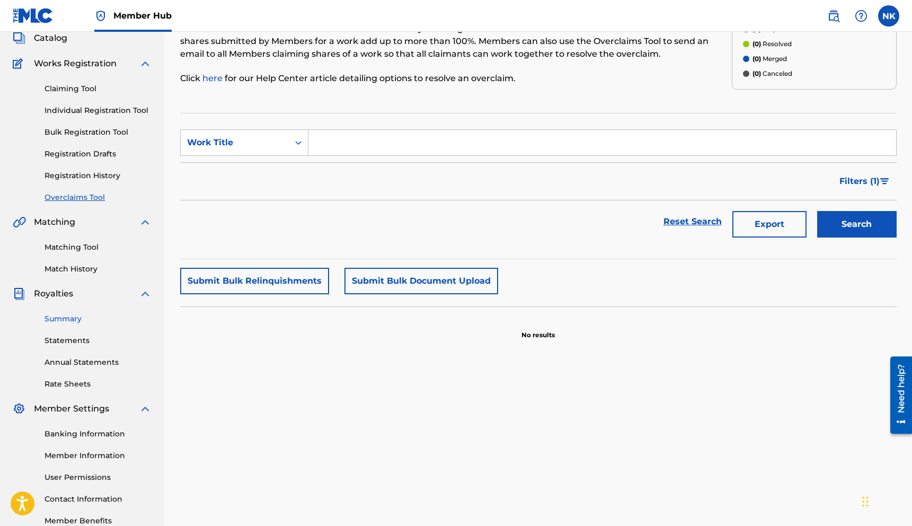
click at [70, 319] on link "Summary" at bounding box center [97, 318] width 107 height 11
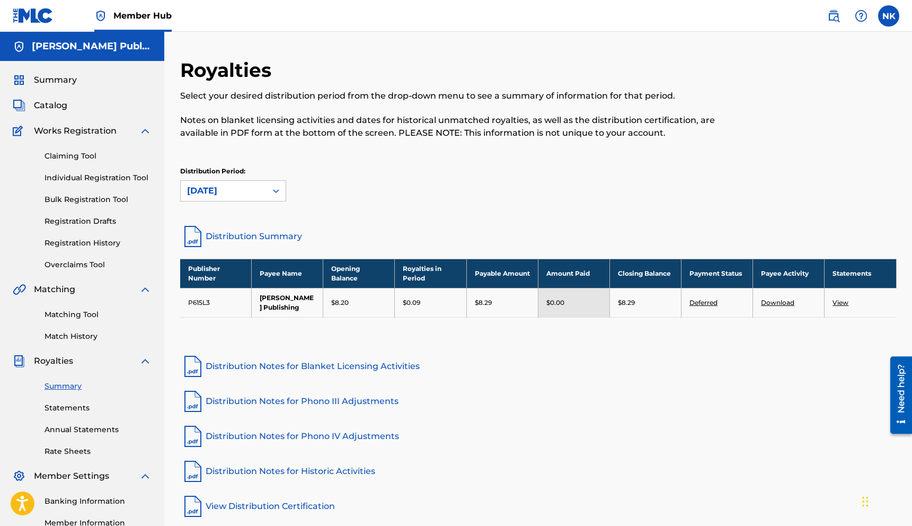
click at [219, 239] on link "Distribution Summary" at bounding box center [538, 236] width 716 height 25
click at [341, 304] on p "$8.20" at bounding box center [339, 303] width 17 height 10
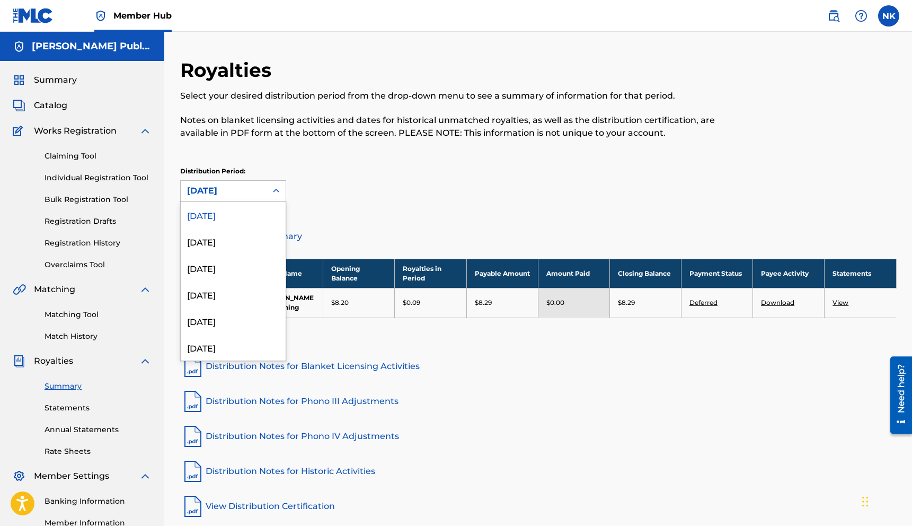
click at [236, 188] on div "[DATE]" at bounding box center [223, 190] width 73 height 13
click at [225, 353] on div "[DATE]" at bounding box center [233, 347] width 105 height 26
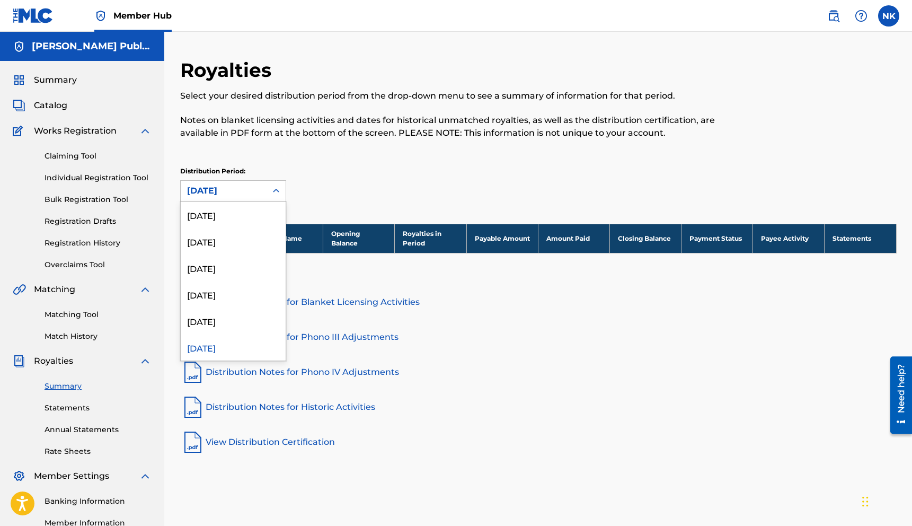
click at [251, 198] on div "[DATE]" at bounding box center [224, 191] width 86 height 20
click at [229, 279] on div "[DATE]" at bounding box center [233, 285] width 105 height 26
click at [251, 197] on div "[DATE]" at bounding box center [223, 190] width 73 height 13
click at [245, 243] on div "[DATE]" at bounding box center [233, 241] width 105 height 26
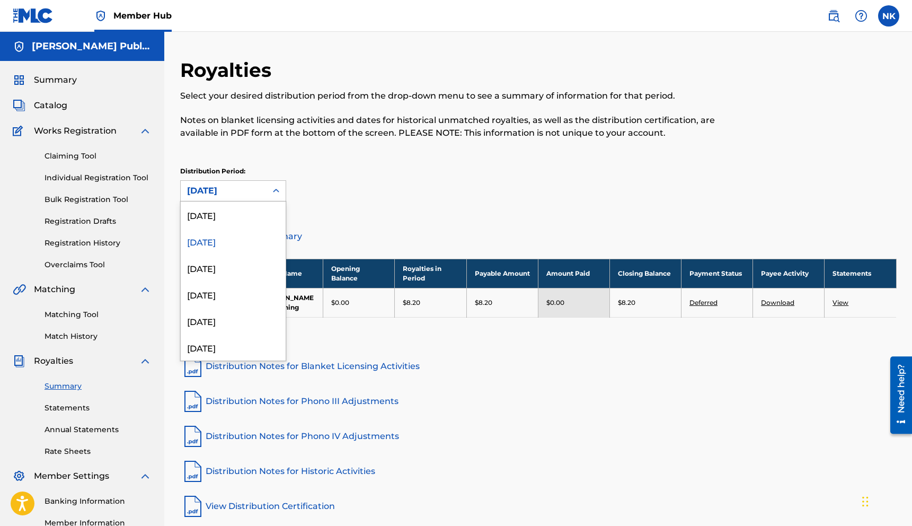
click at [245, 198] on div "[DATE]" at bounding box center [224, 191] width 86 height 20
click at [241, 212] on div "[DATE]" at bounding box center [233, 214] width 105 height 26
click at [243, 193] on div "[DATE]" at bounding box center [223, 190] width 73 height 13
click at [239, 233] on div "[DATE]" at bounding box center [233, 241] width 105 height 26
click at [235, 186] on div "[DATE]" at bounding box center [223, 190] width 73 height 13
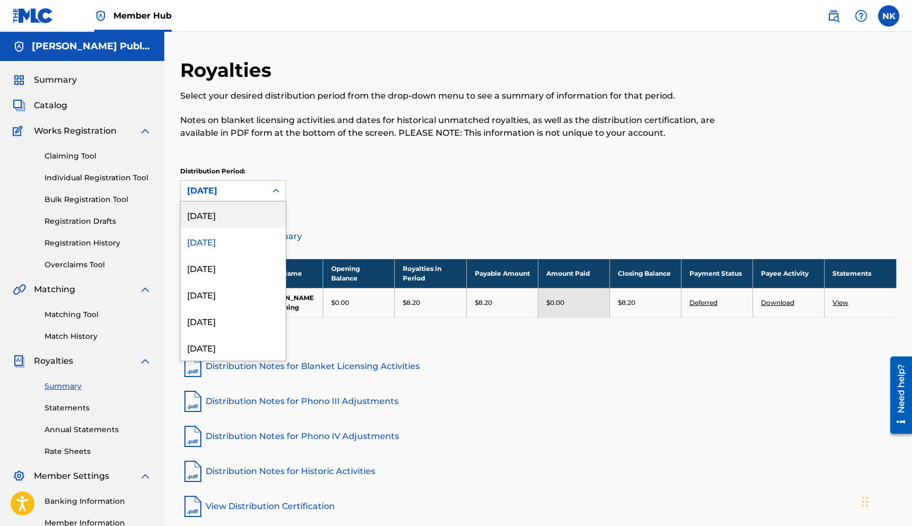
click at [235, 210] on div "[DATE]" at bounding box center [233, 214] width 105 height 26
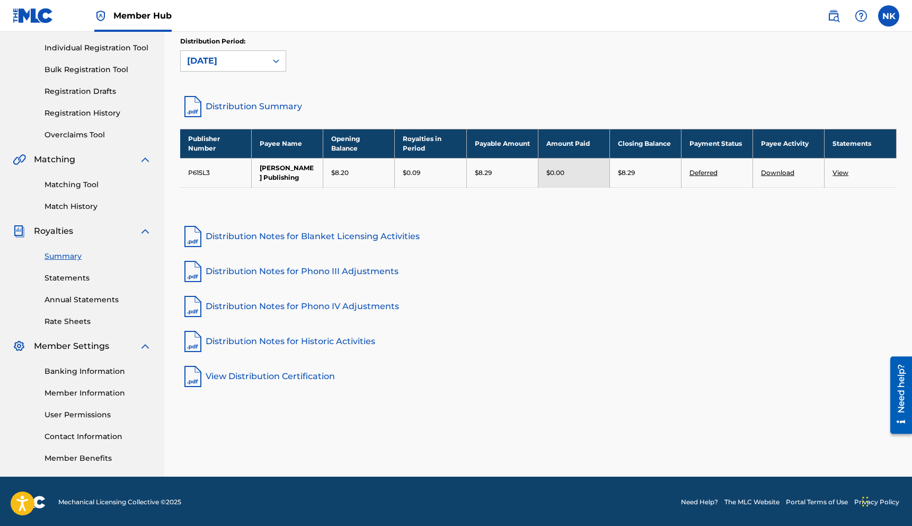
scroll to position [131, 0]
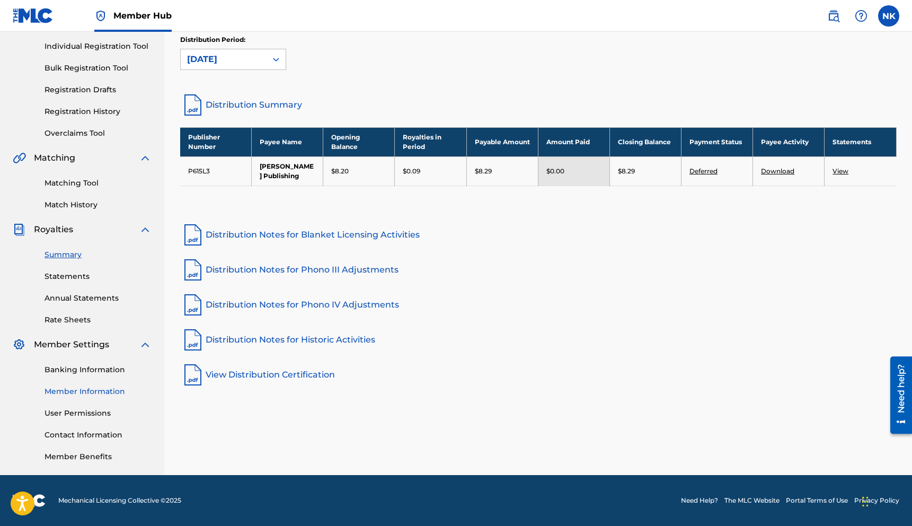
click at [108, 389] on link "Member Information" at bounding box center [97, 391] width 107 height 11
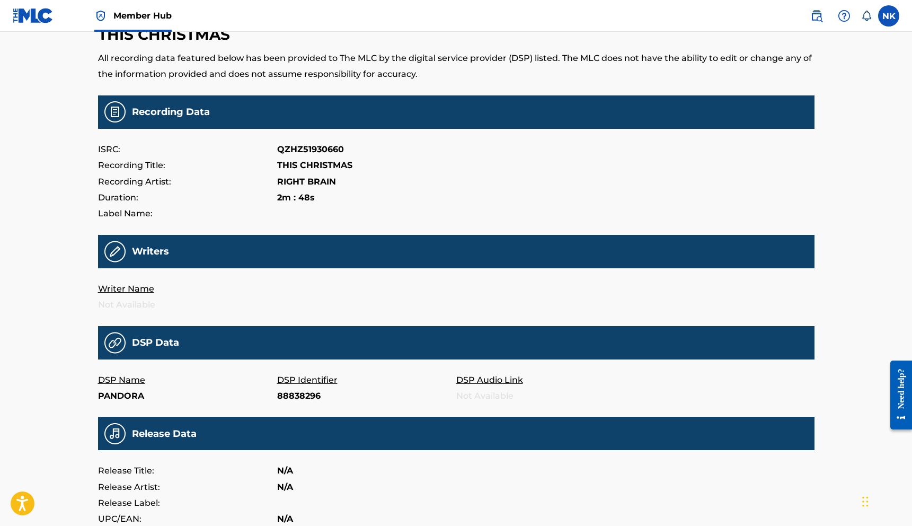
scroll to position [48, 0]
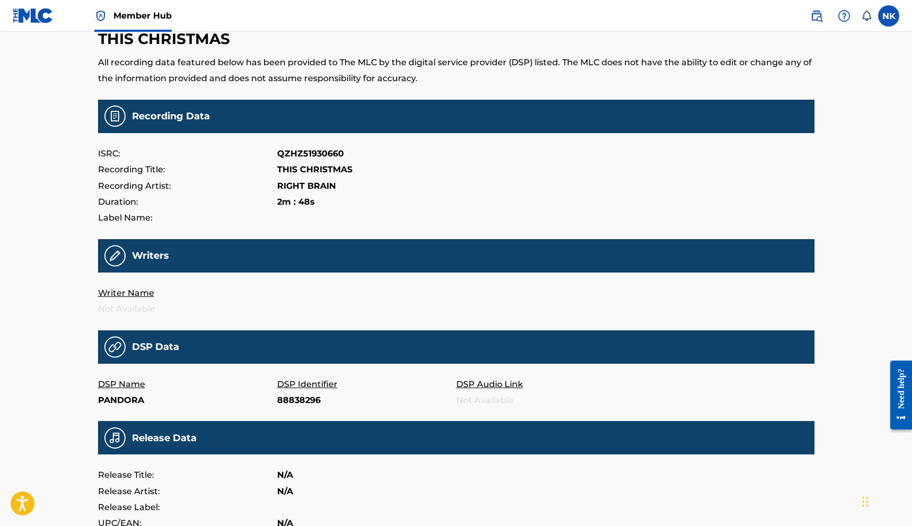
click at [470, 389] on p "DSP Audio Link" at bounding box center [545, 384] width 179 height 16
click at [470, 388] on p "DSP Audio Link" at bounding box center [545, 384] width 179 height 16
click at [291, 383] on p "DSP Identifier" at bounding box center [366, 384] width 179 height 16
